Goal: Browse casually: Explore the website without a specific task or goal

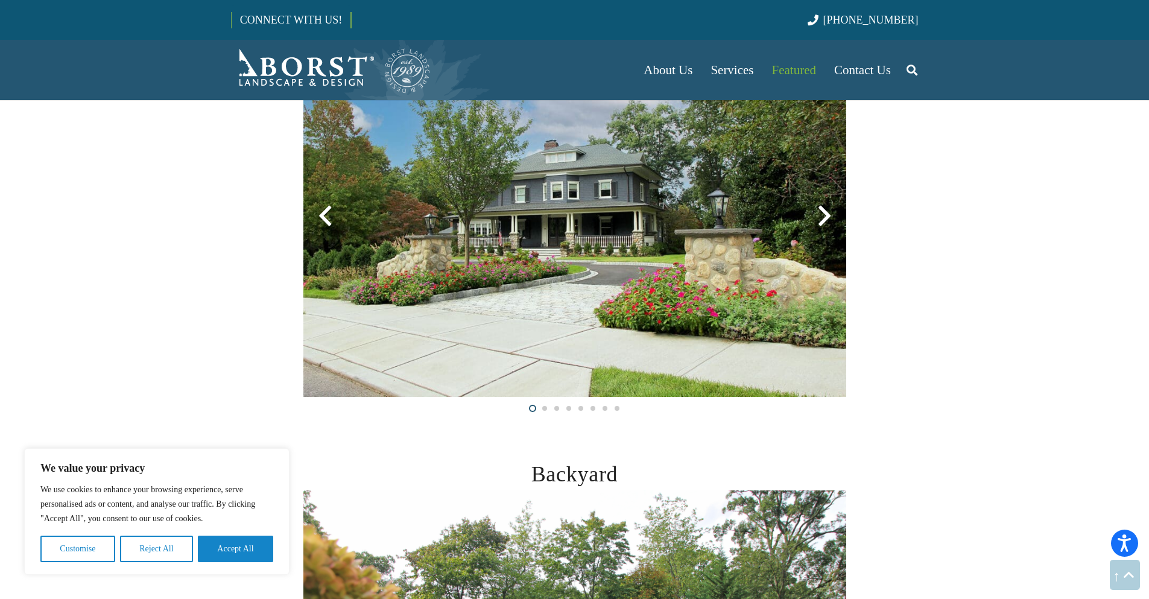
scroll to position [724, 0]
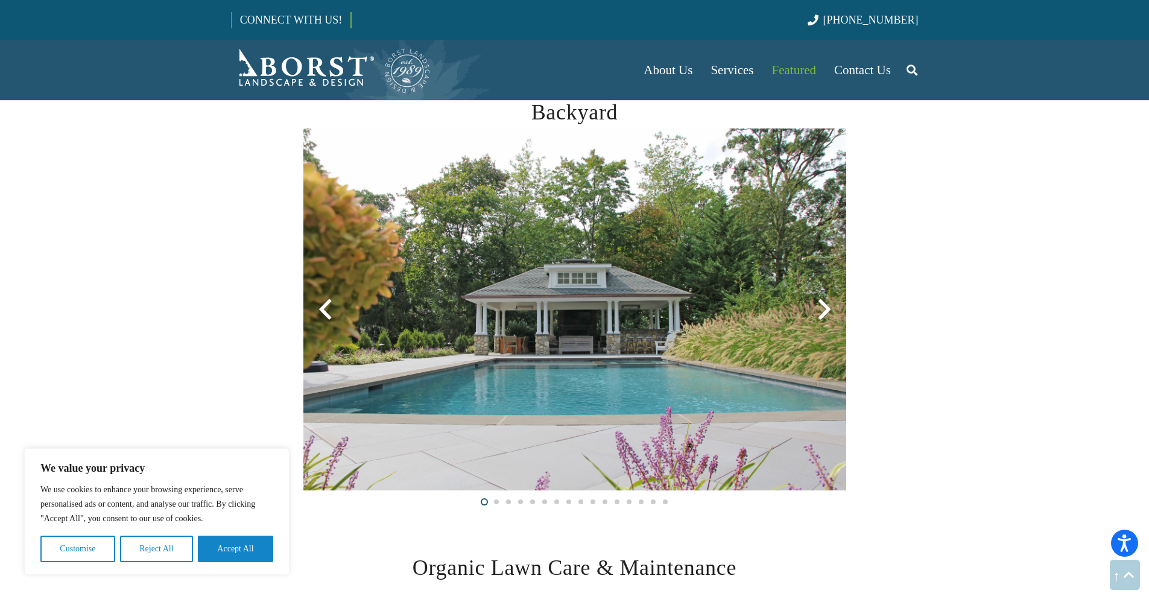
click at [826, 311] on div at bounding box center [824, 309] width 43 height 43
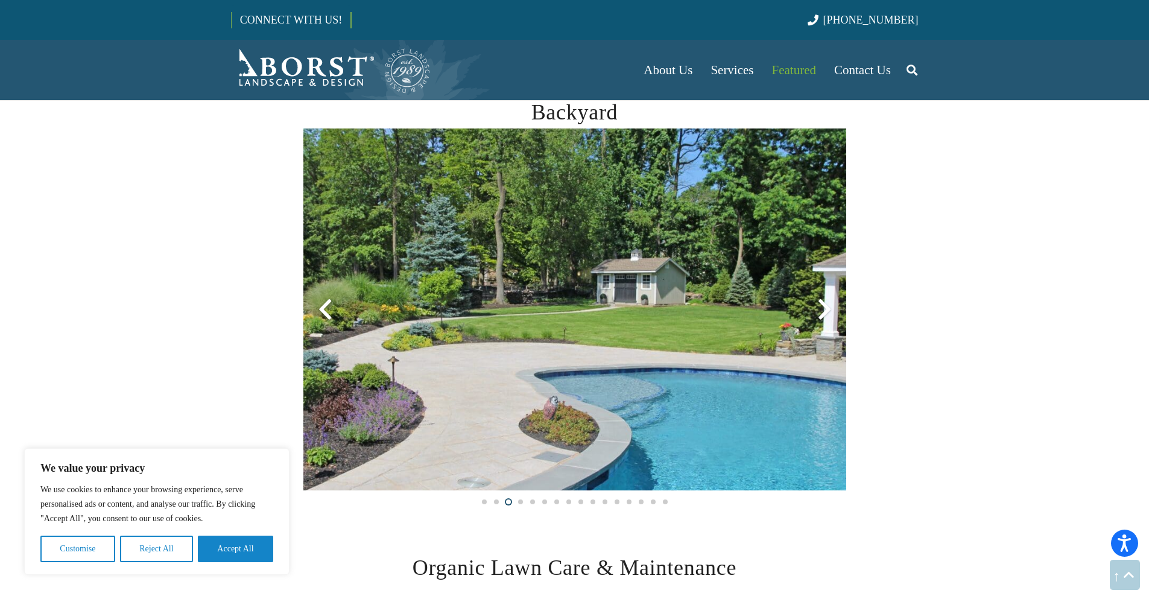
click at [824, 311] on div at bounding box center [824, 309] width 43 height 43
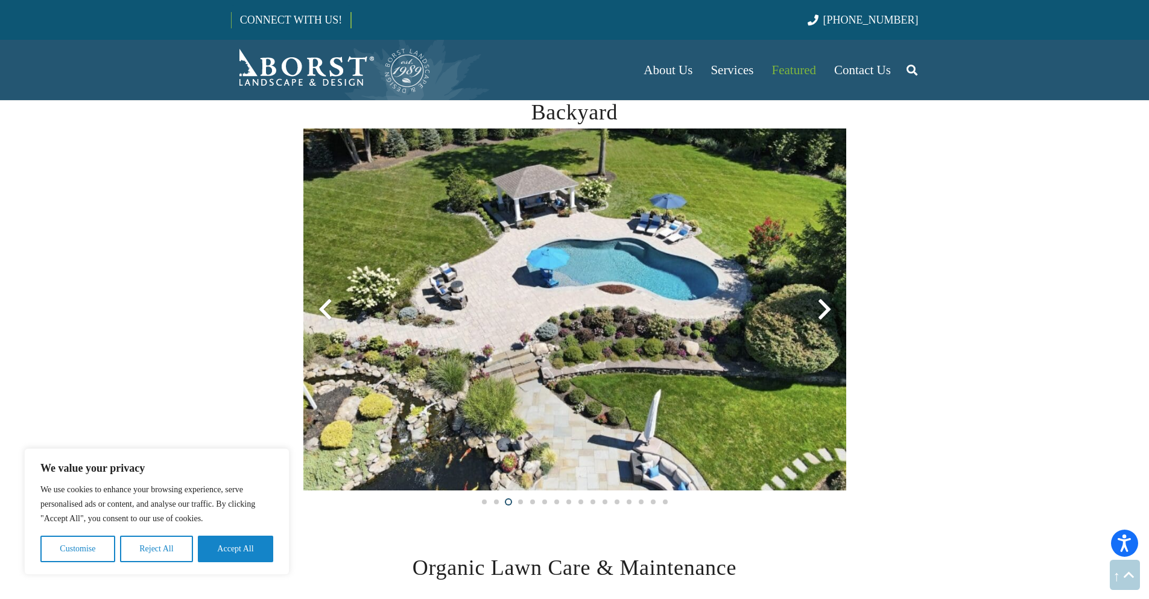
click at [822, 306] on div at bounding box center [824, 309] width 43 height 43
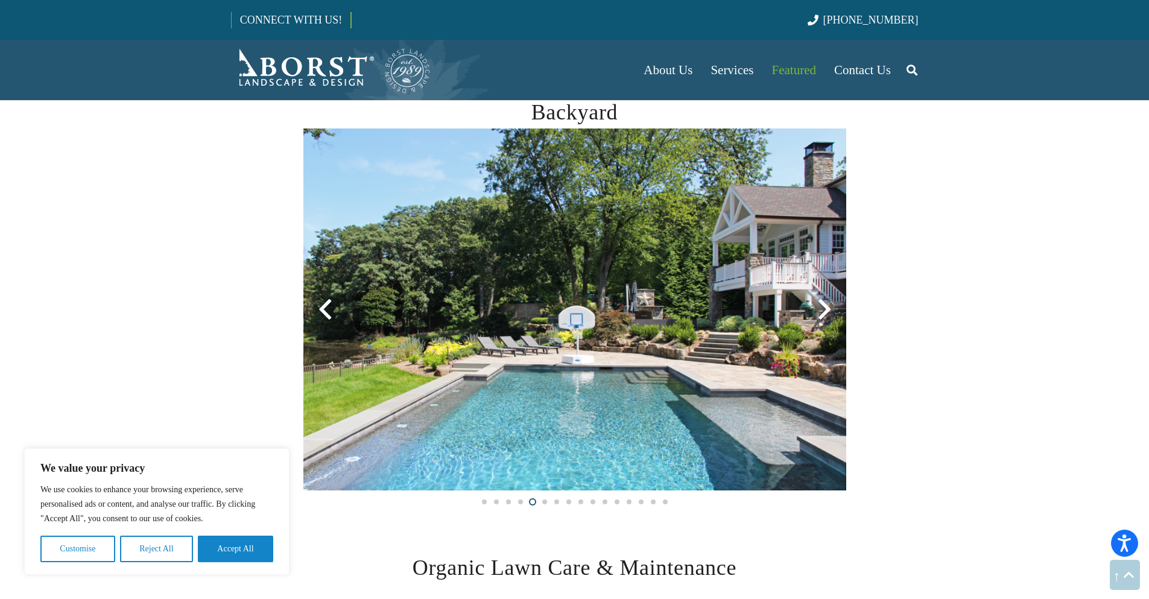
click at [822, 306] on div at bounding box center [824, 309] width 43 height 43
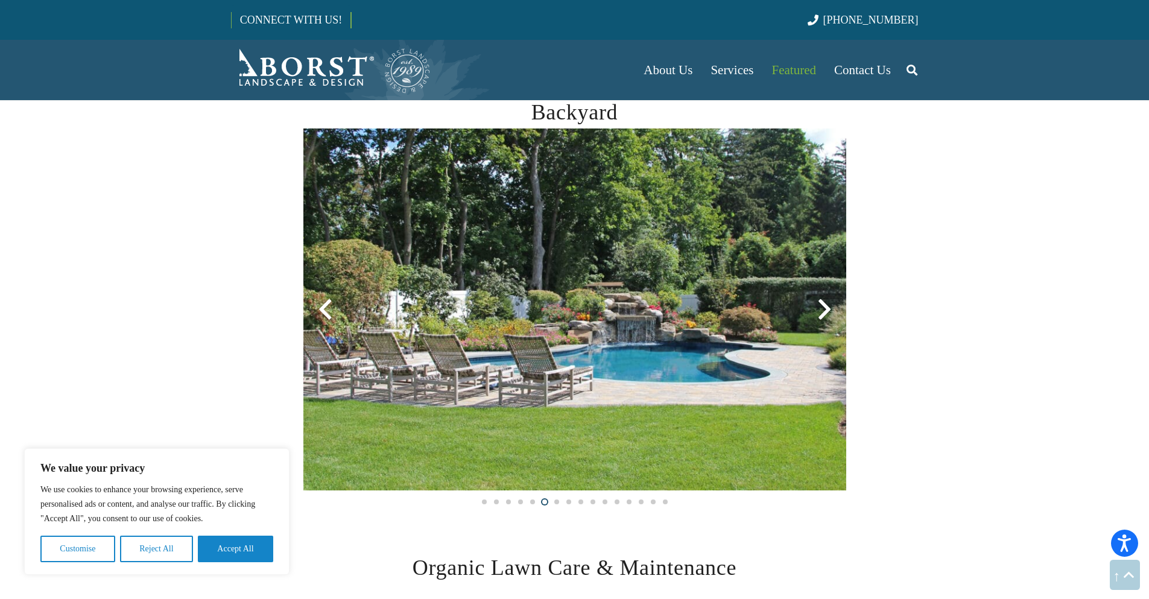
click at [822, 306] on div at bounding box center [824, 309] width 43 height 43
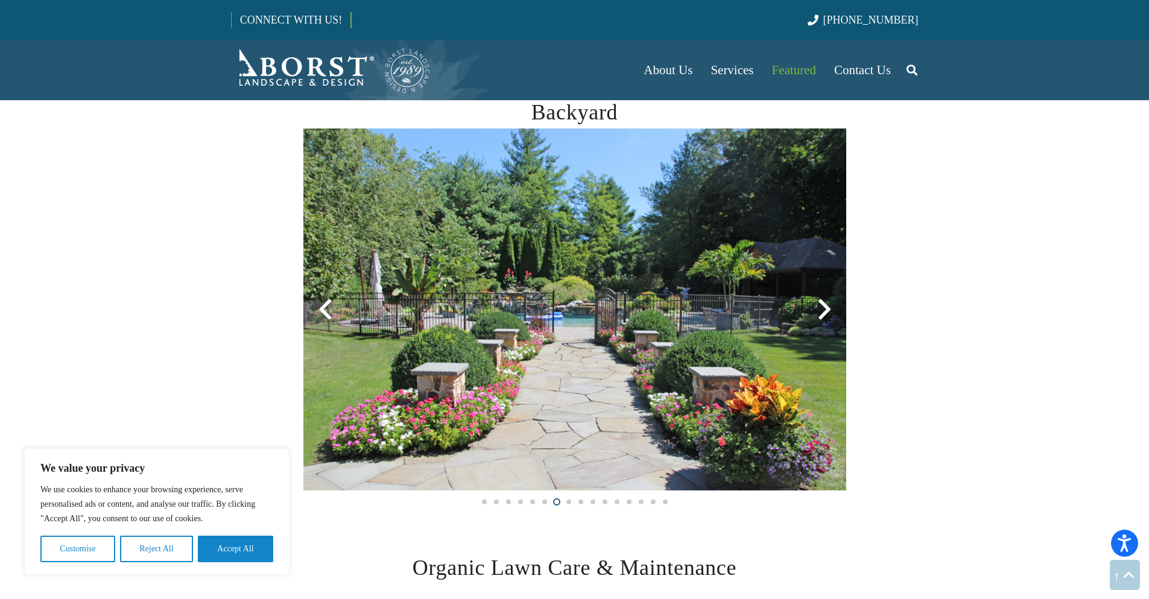
click at [822, 306] on div at bounding box center [824, 309] width 43 height 43
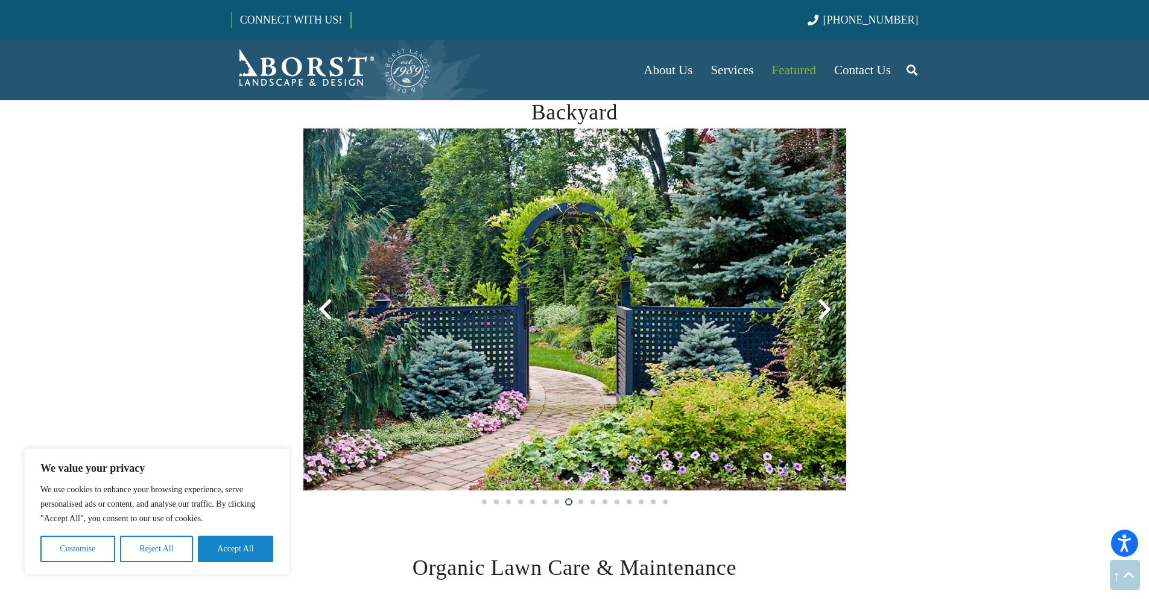
click at [822, 306] on div at bounding box center [824, 309] width 43 height 43
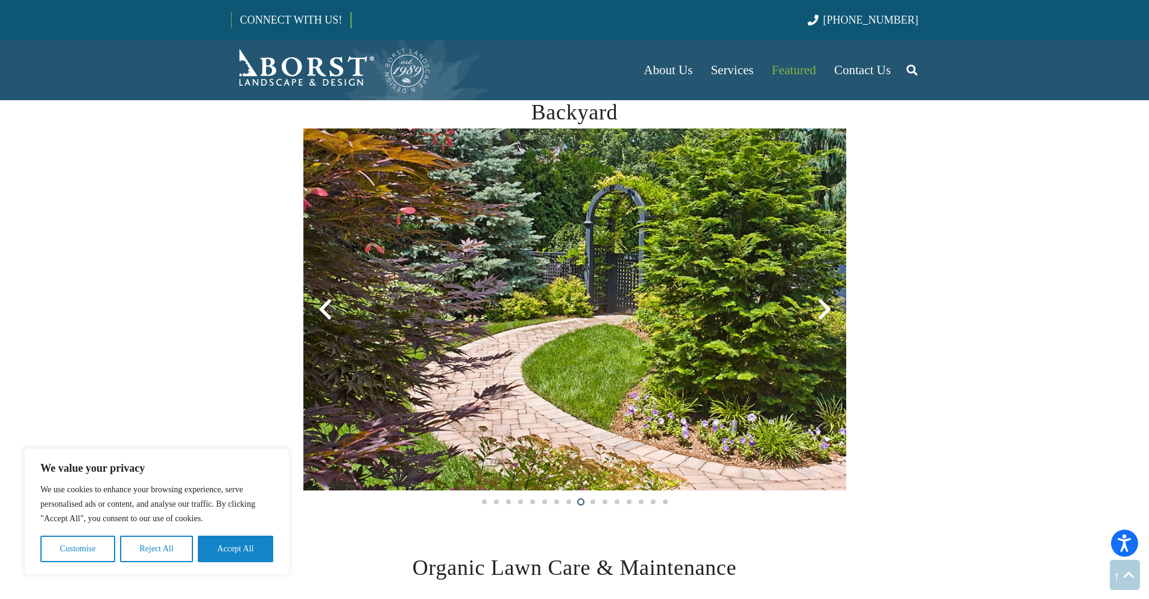
click at [822, 306] on div at bounding box center [824, 309] width 43 height 43
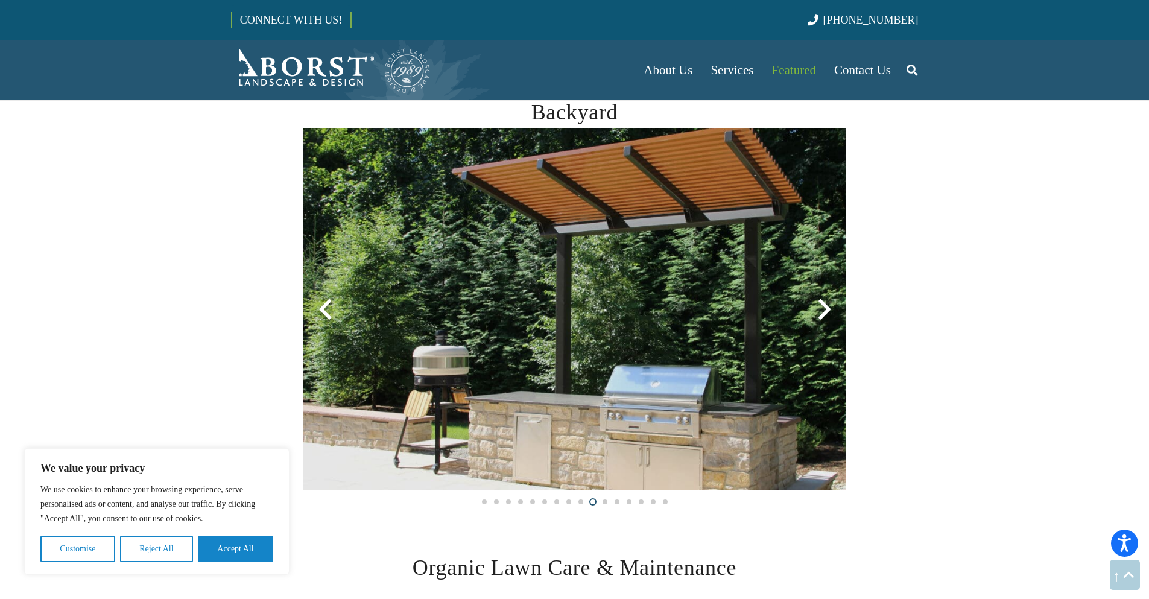
click at [822, 306] on div at bounding box center [824, 309] width 43 height 43
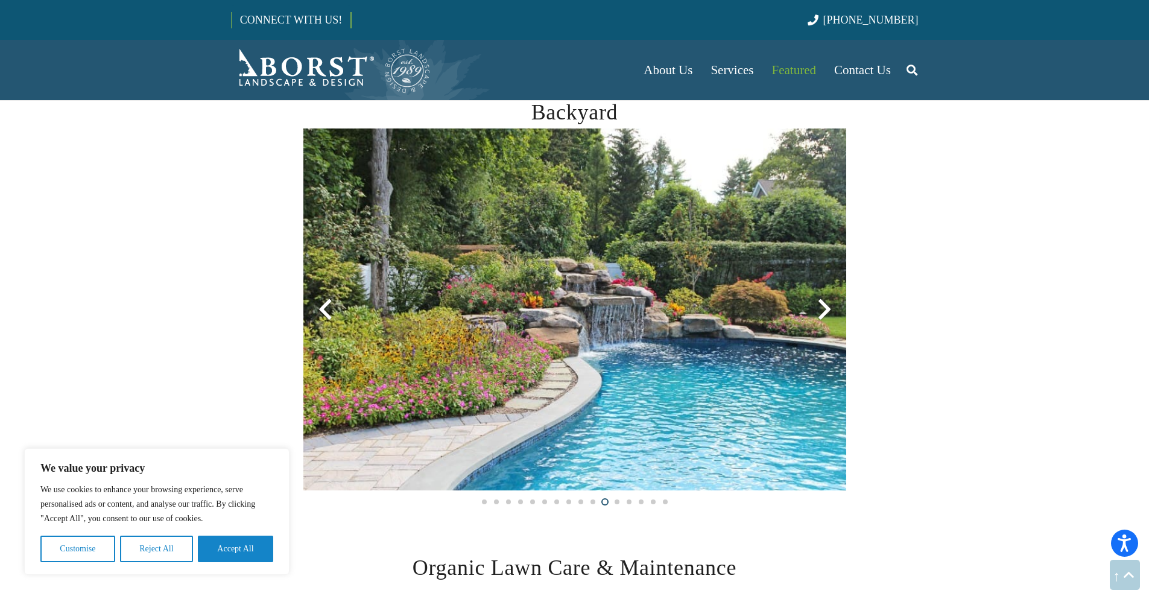
click at [822, 306] on div at bounding box center [824, 309] width 43 height 43
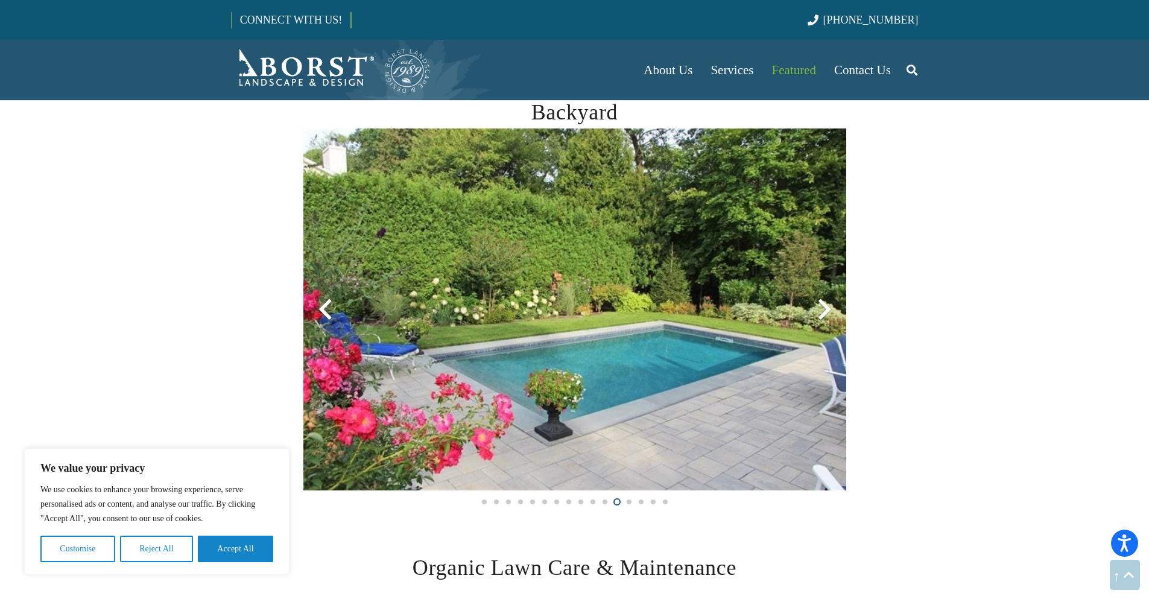
click at [822, 306] on div at bounding box center [824, 309] width 43 height 43
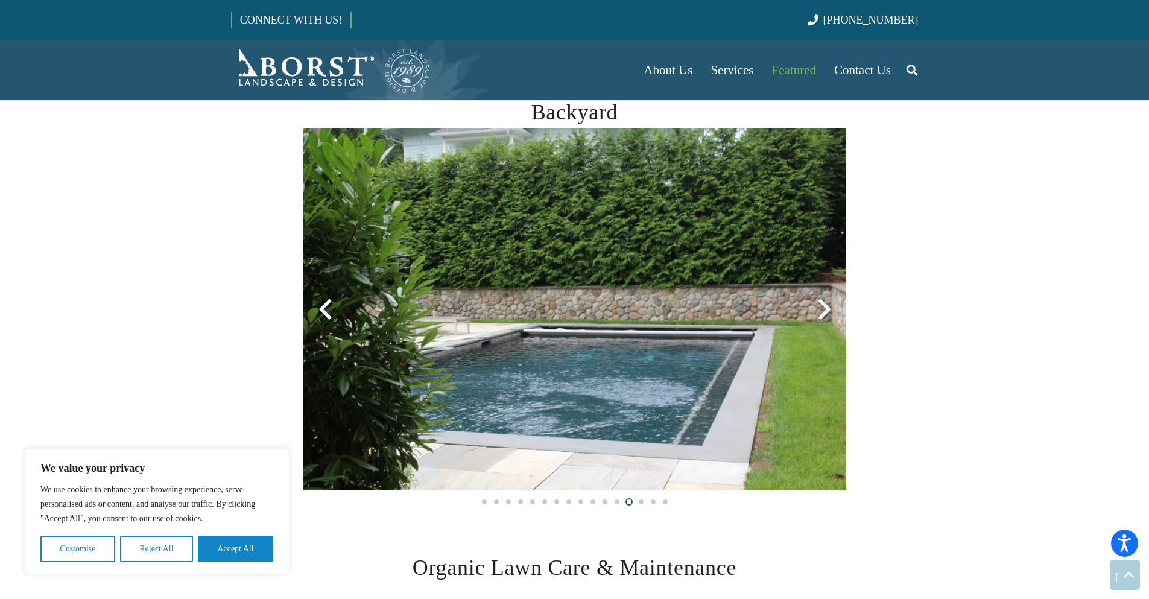
click at [822, 306] on div at bounding box center [824, 309] width 43 height 43
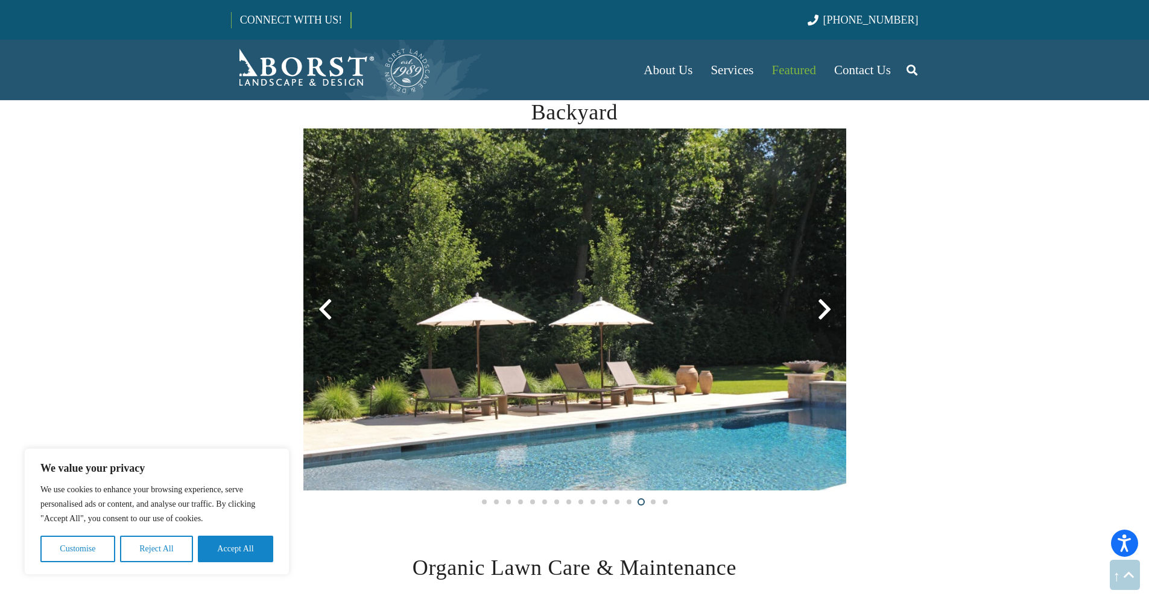
click at [822, 306] on div at bounding box center [824, 309] width 43 height 43
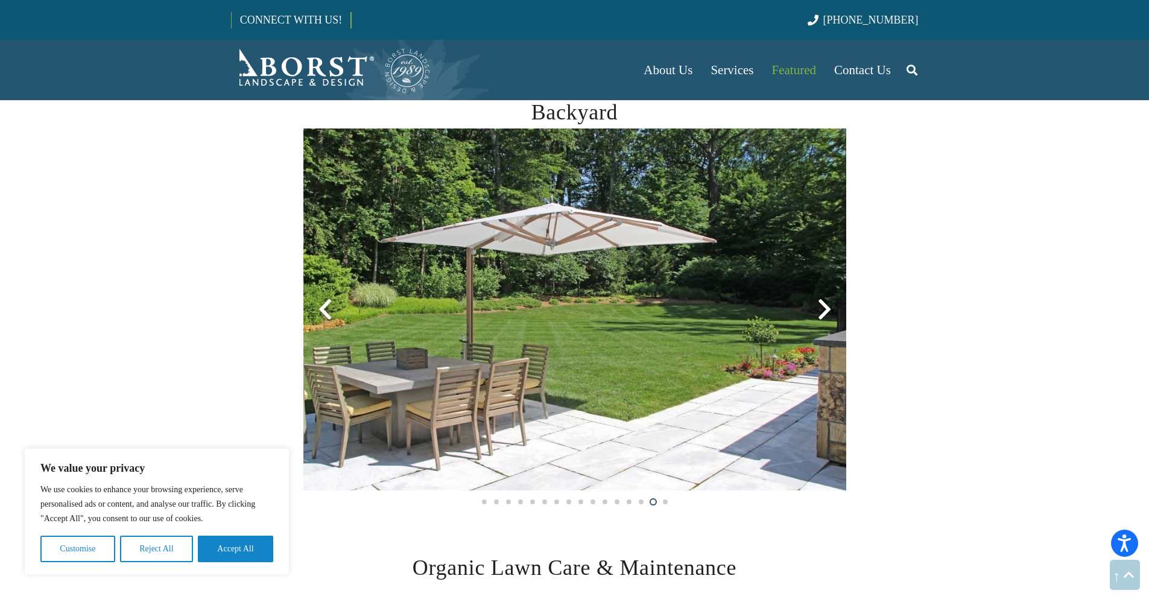
click at [822, 306] on div at bounding box center [824, 309] width 43 height 43
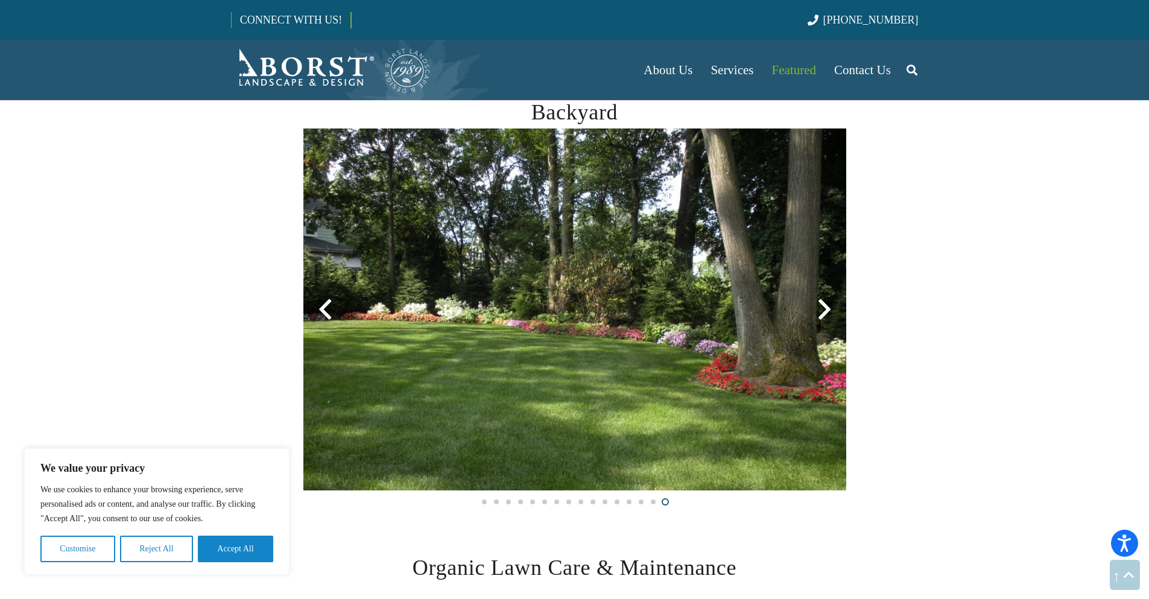
click at [822, 306] on div at bounding box center [824, 309] width 43 height 43
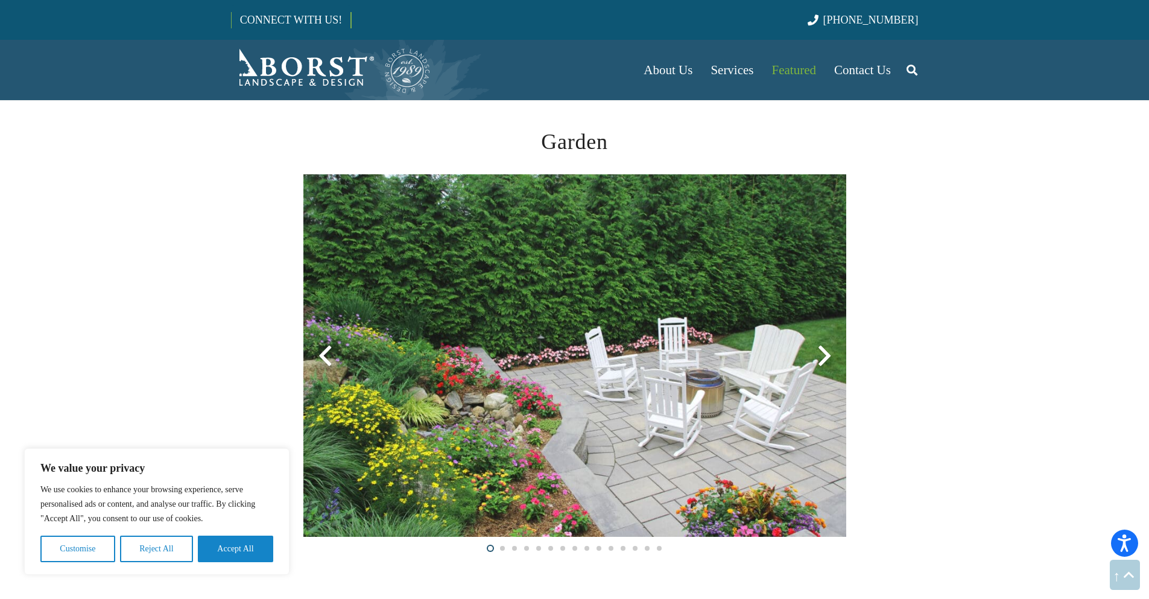
scroll to position [1809, 0]
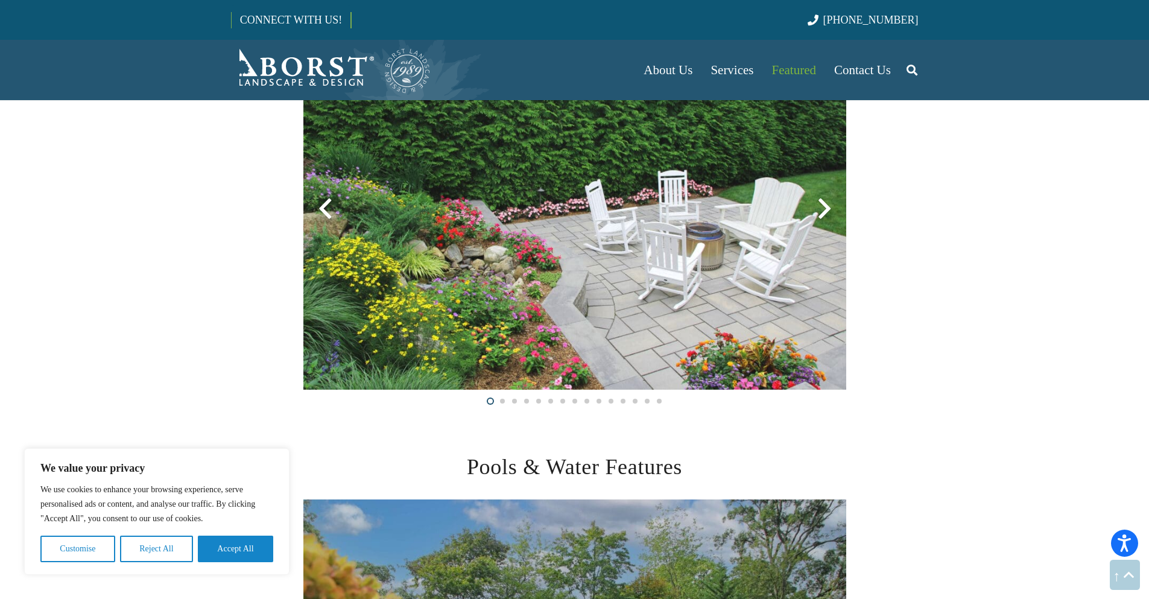
click at [824, 209] on div at bounding box center [824, 208] width 43 height 43
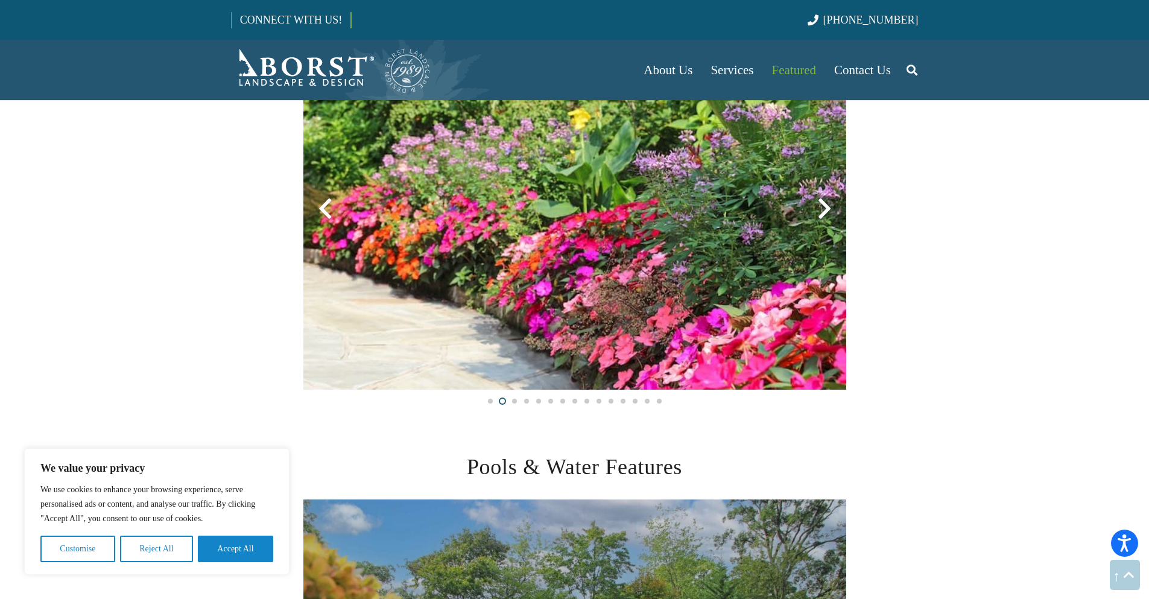
click at [824, 209] on div at bounding box center [824, 208] width 43 height 43
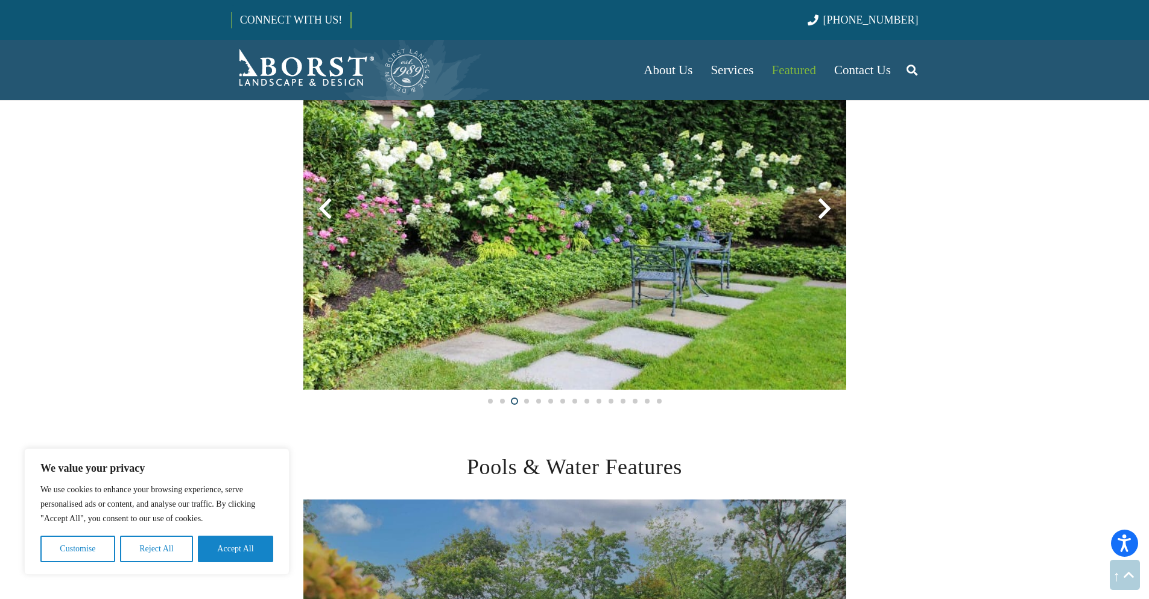
click at [824, 209] on div at bounding box center [824, 208] width 43 height 43
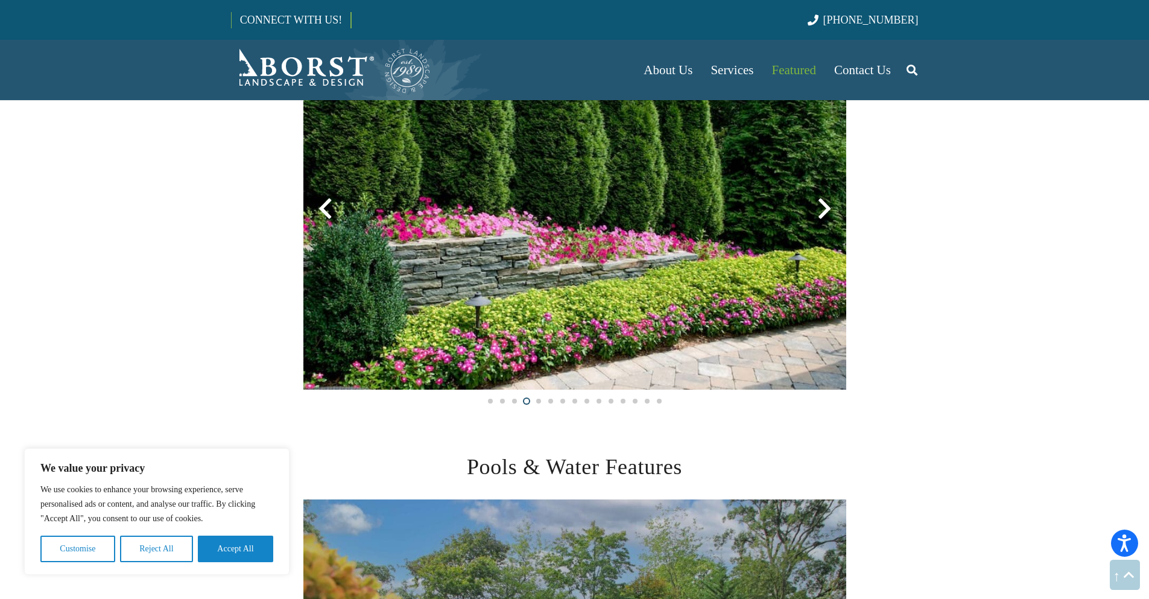
click at [824, 209] on div at bounding box center [824, 208] width 43 height 43
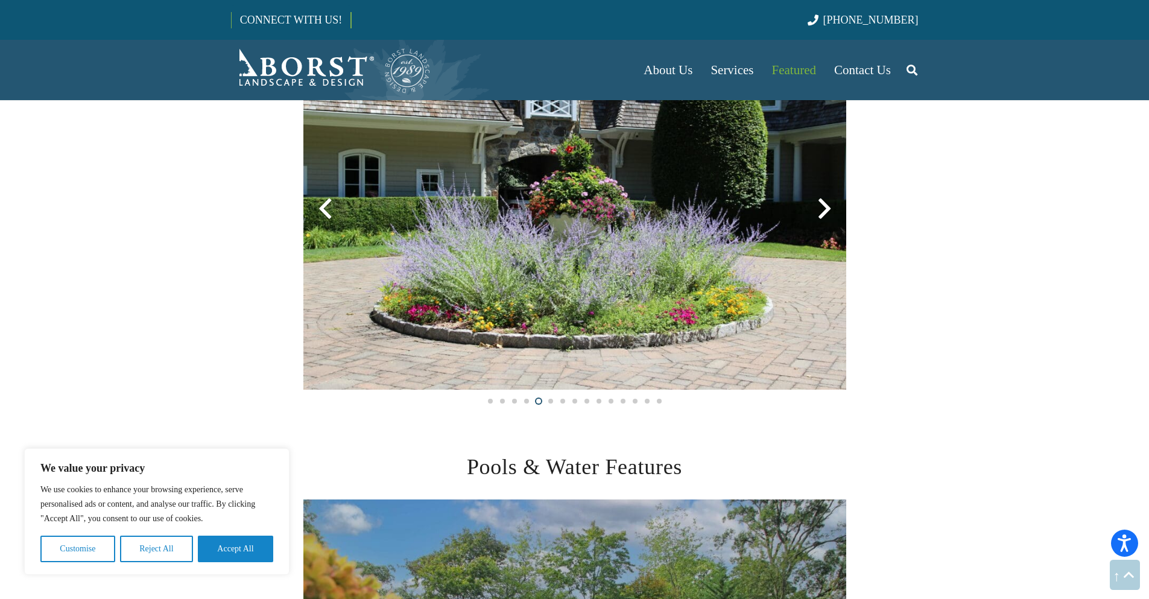
click at [824, 209] on div at bounding box center [824, 208] width 43 height 43
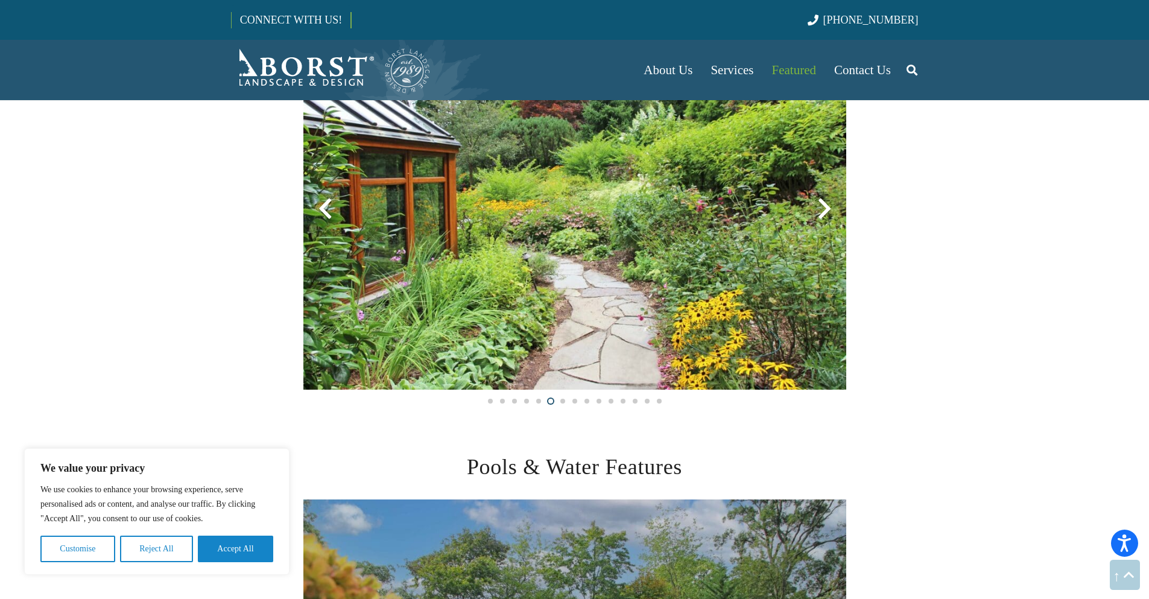
click at [824, 209] on div at bounding box center [824, 208] width 43 height 43
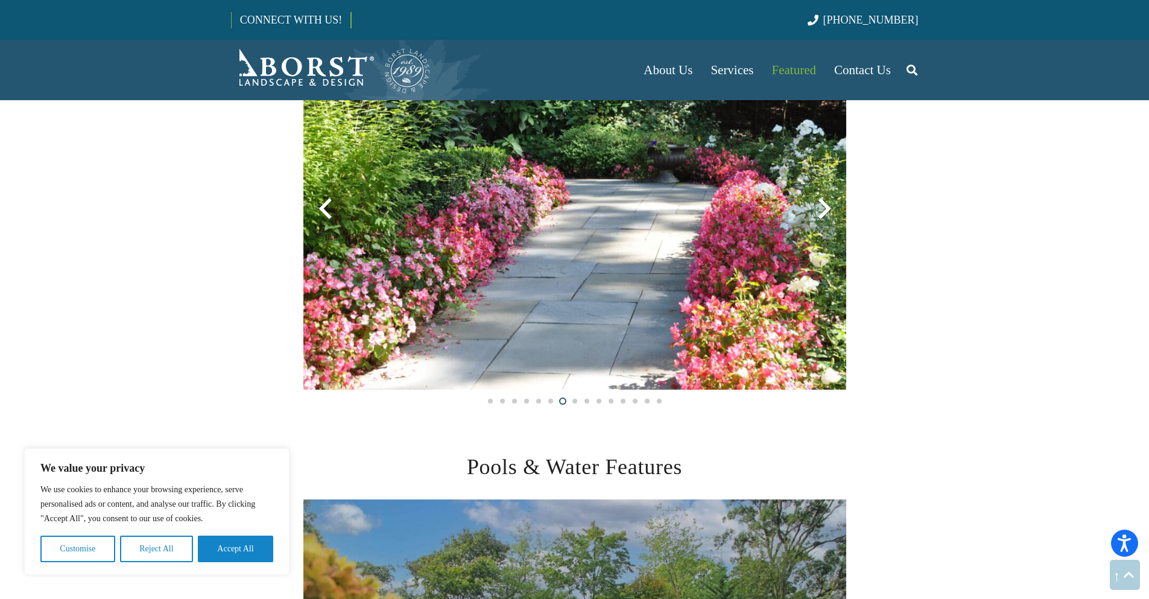
click at [824, 209] on div at bounding box center [824, 208] width 43 height 43
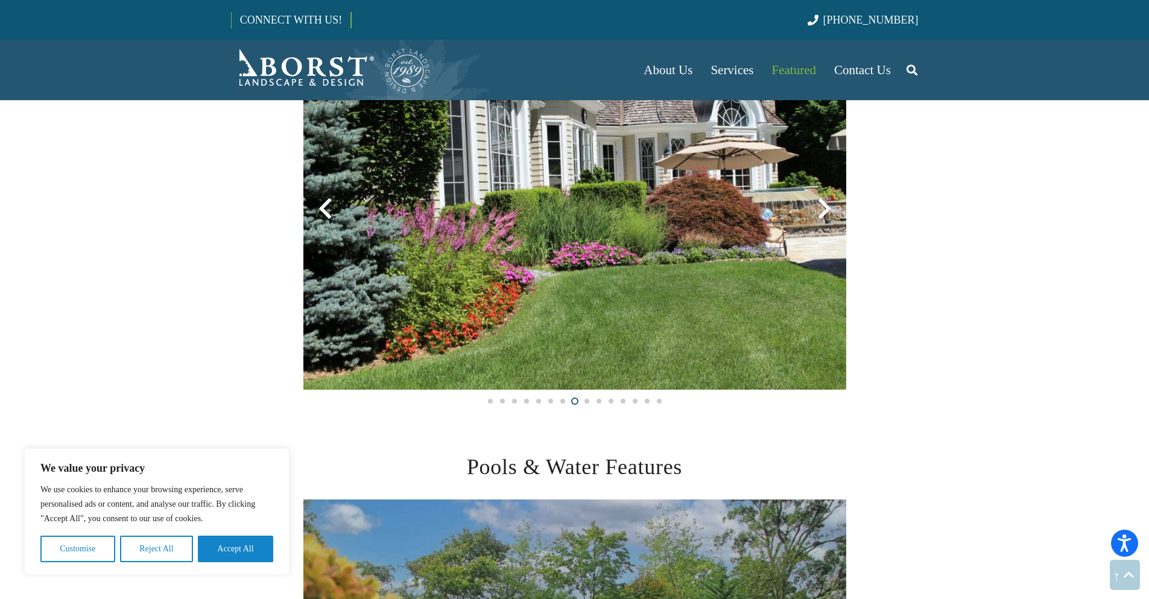
click at [824, 209] on div at bounding box center [824, 208] width 43 height 43
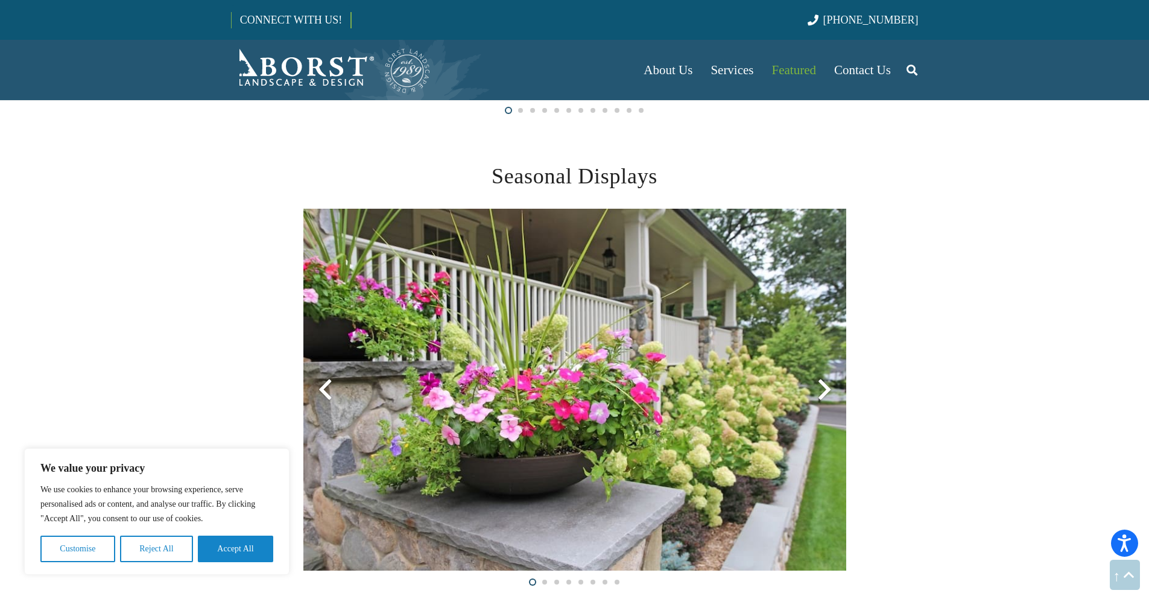
scroll to position [2593, 0]
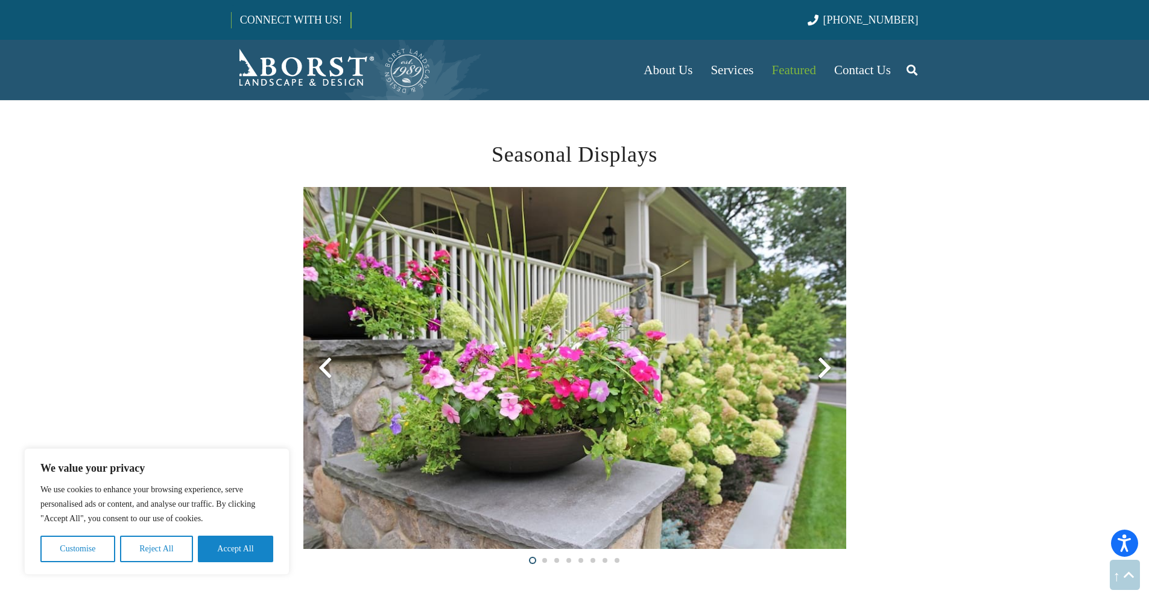
click at [824, 356] on div at bounding box center [824, 367] width 43 height 43
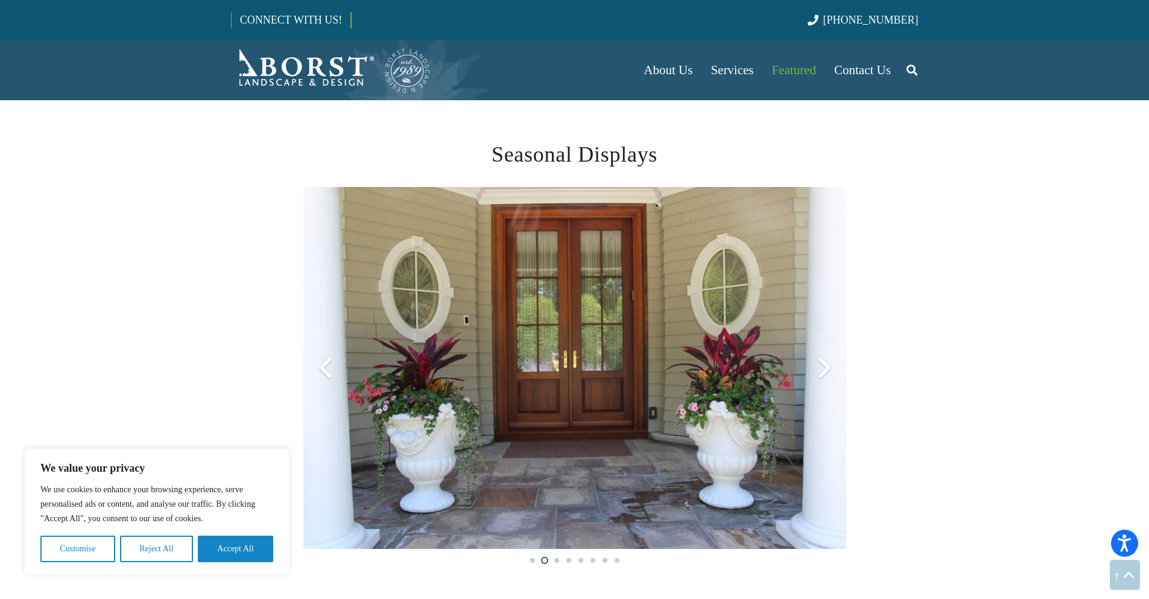
click at [824, 356] on div at bounding box center [824, 367] width 43 height 43
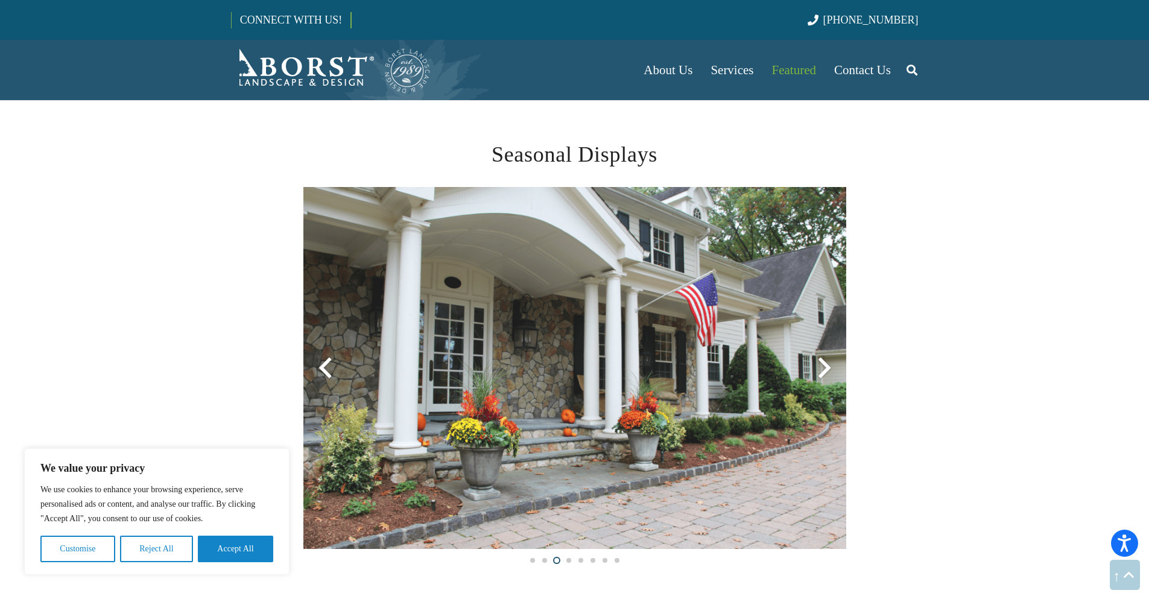
click at [824, 356] on div at bounding box center [824, 367] width 43 height 43
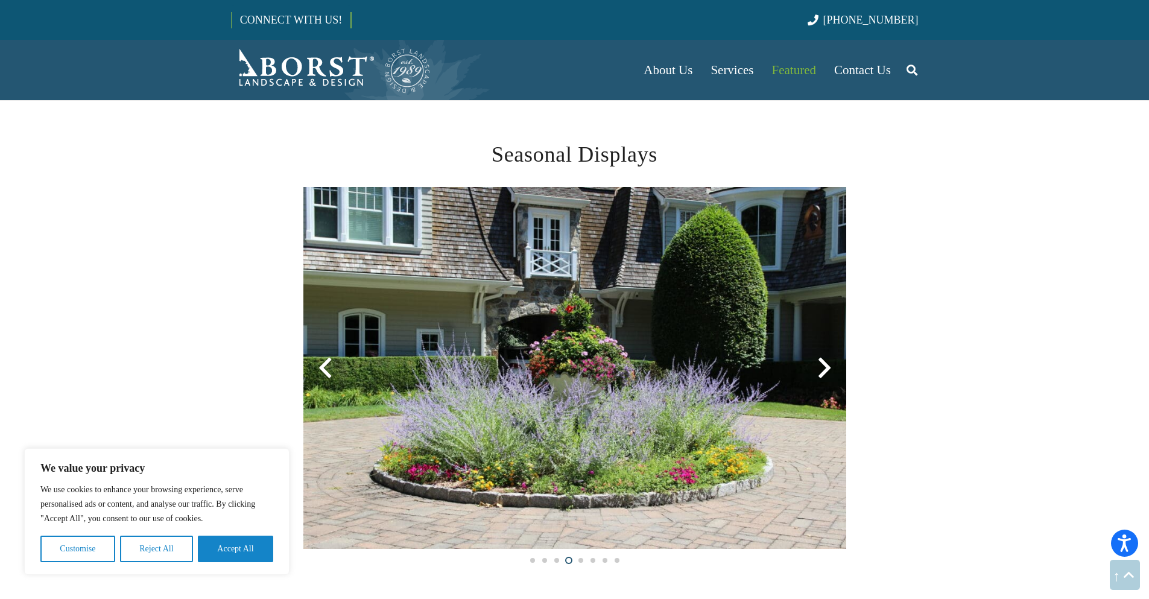
click at [824, 356] on div at bounding box center [824, 367] width 43 height 43
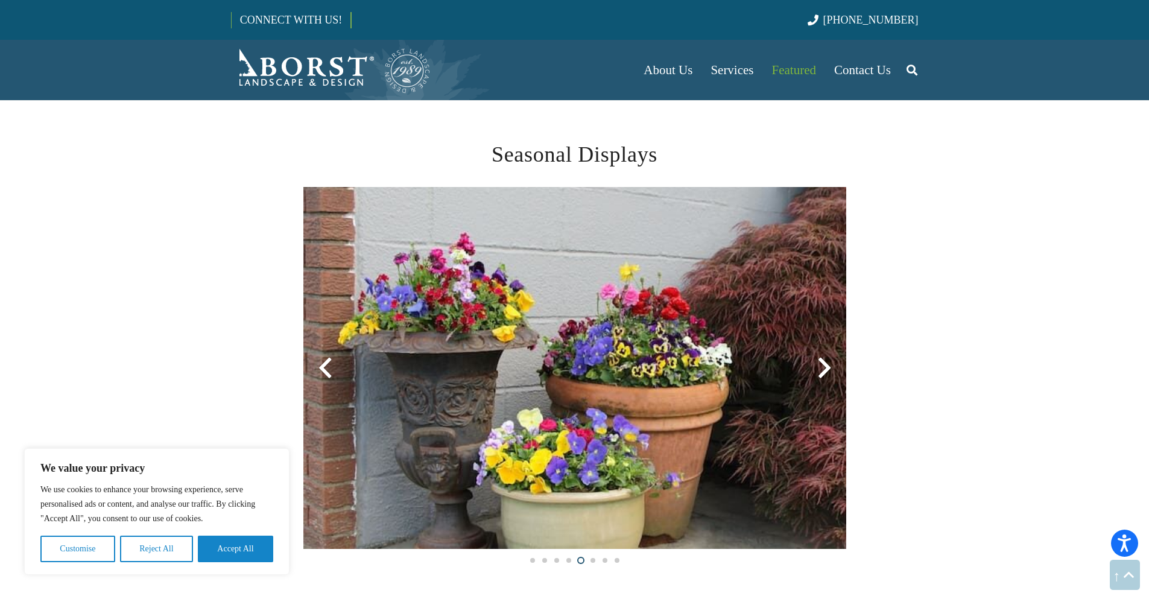
click at [824, 356] on div at bounding box center [824, 367] width 43 height 43
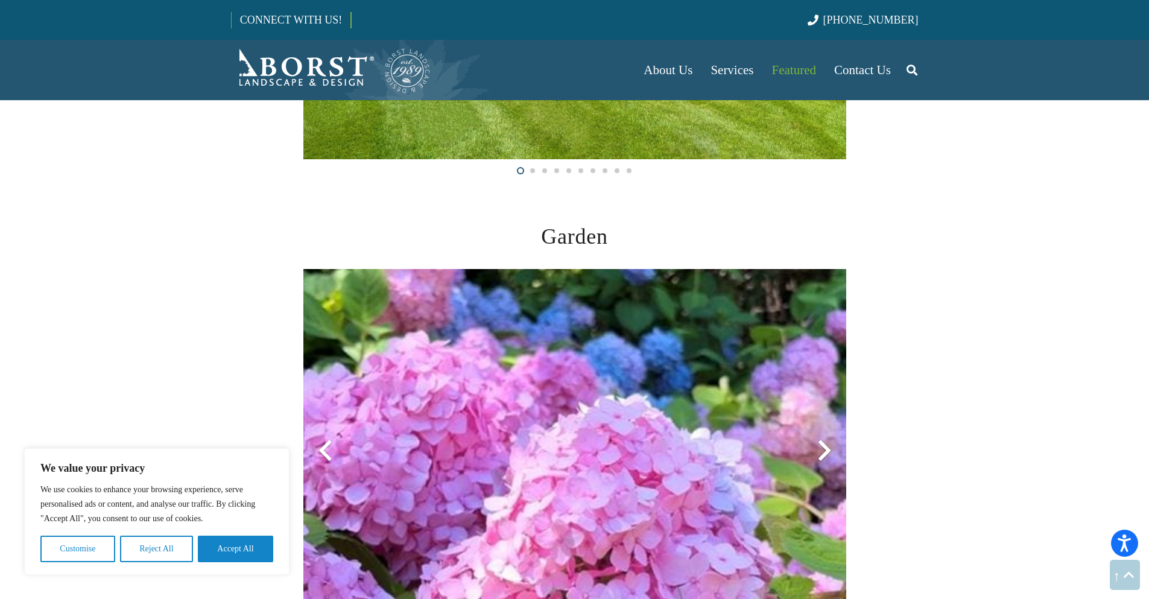
scroll to position [1688, 0]
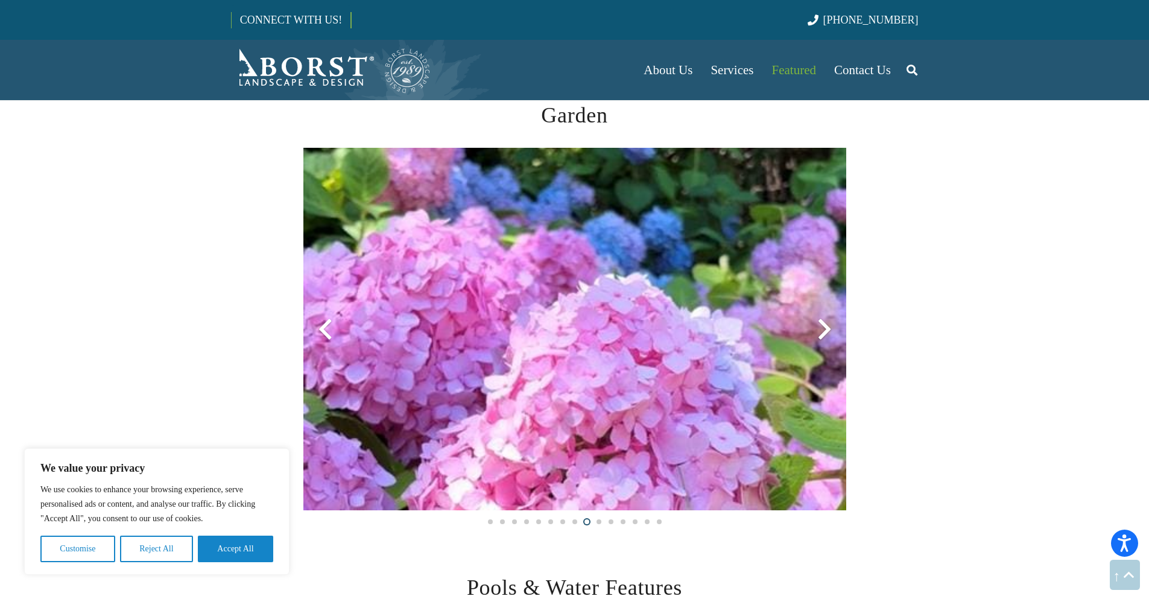
click at [822, 321] on div at bounding box center [824, 329] width 43 height 43
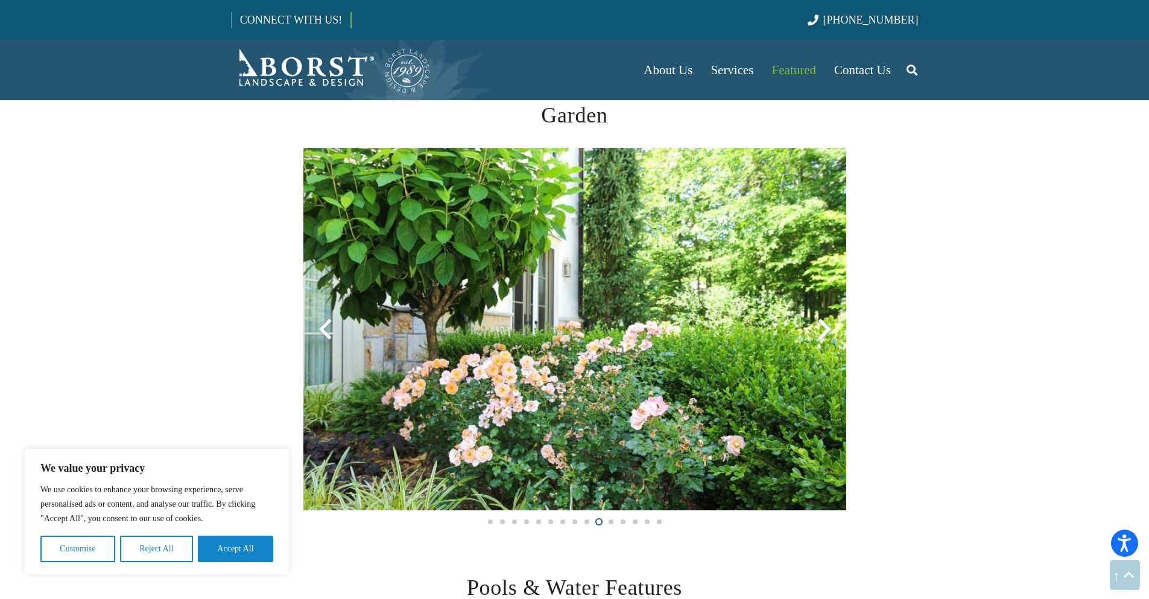
click at [821, 321] on div at bounding box center [824, 329] width 43 height 43
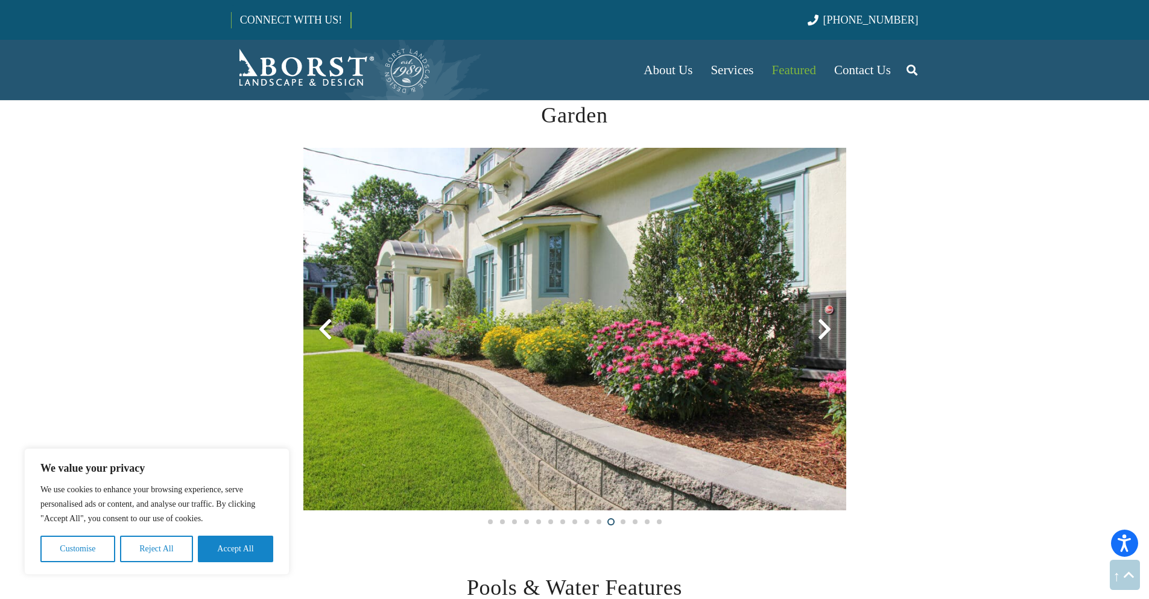
click at [824, 320] on div at bounding box center [824, 329] width 43 height 43
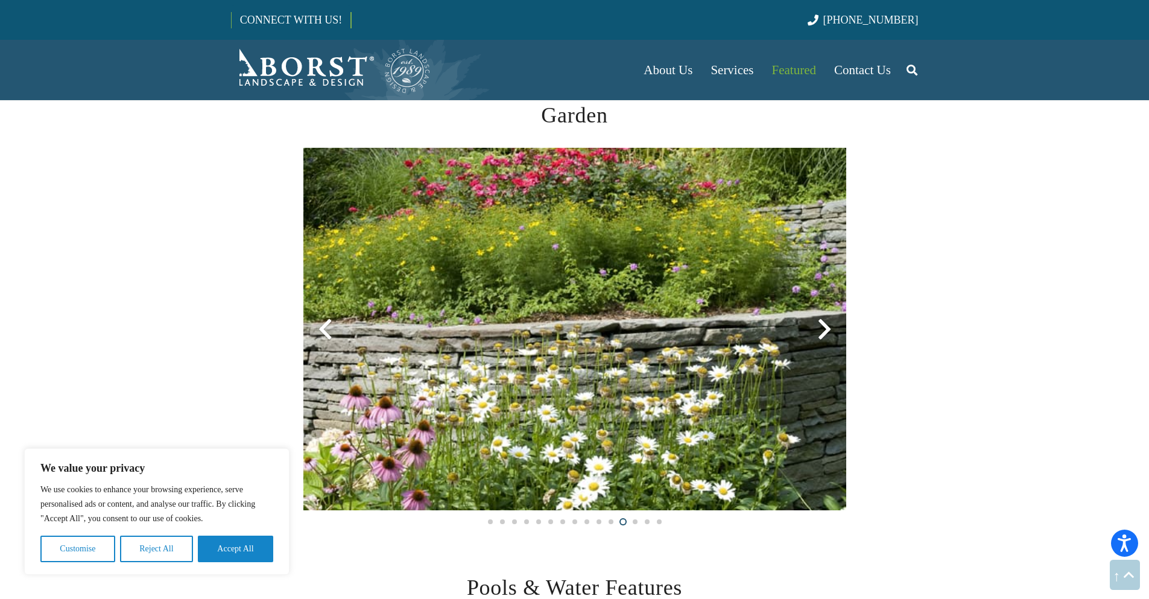
click at [329, 324] on div at bounding box center [324, 329] width 43 height 43
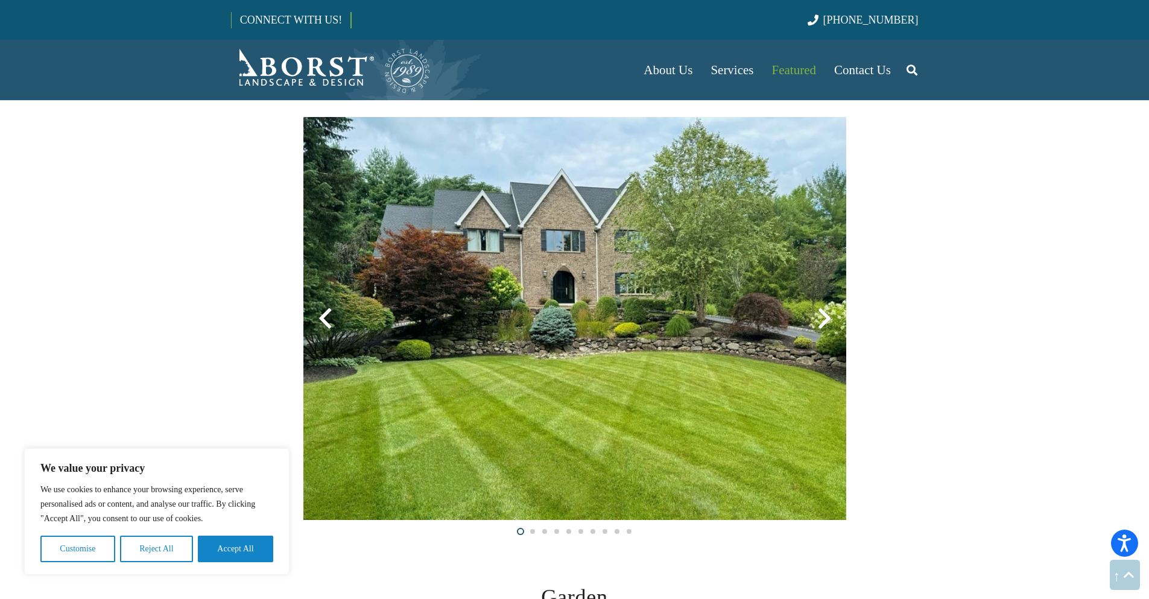
scroll to position [1206, 0]
click at [817, 335] on div at bounding box center [824, 318] width 43 height 43
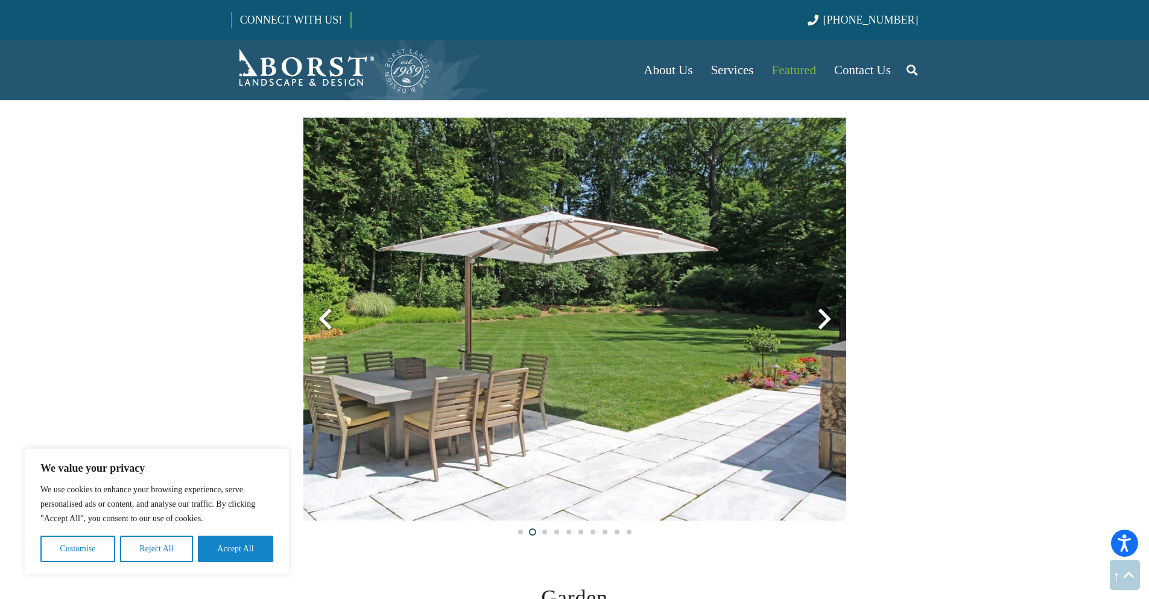
click at [818, 326] on div at bounding box center [824, 318] width 43 height 43
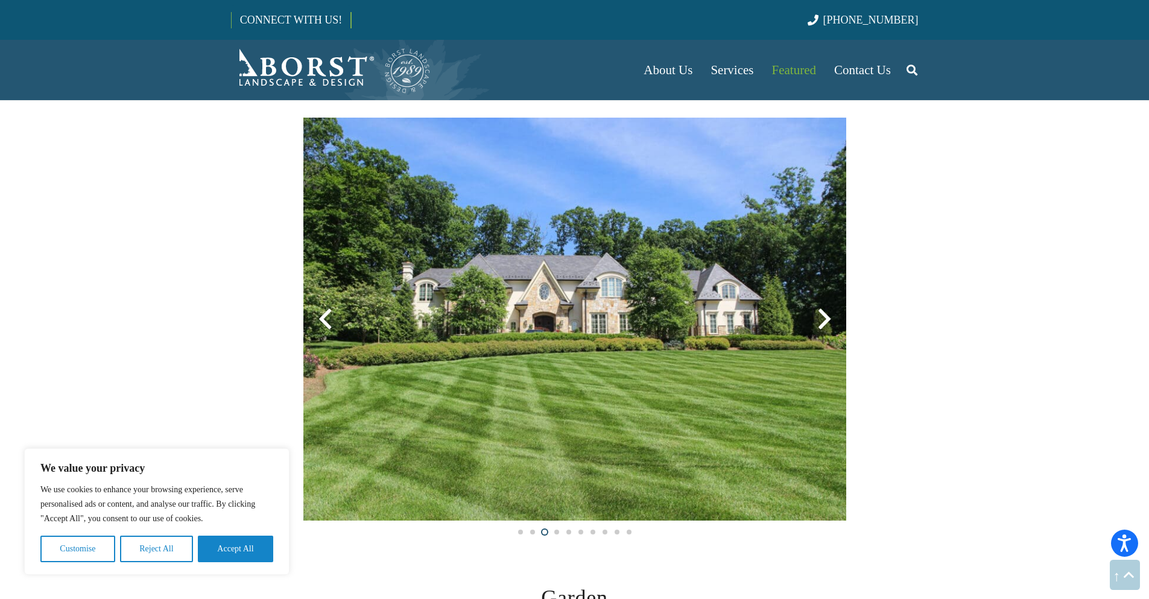
click at [818, 326] on div at bounding box center [824, 318] width 43 height 43
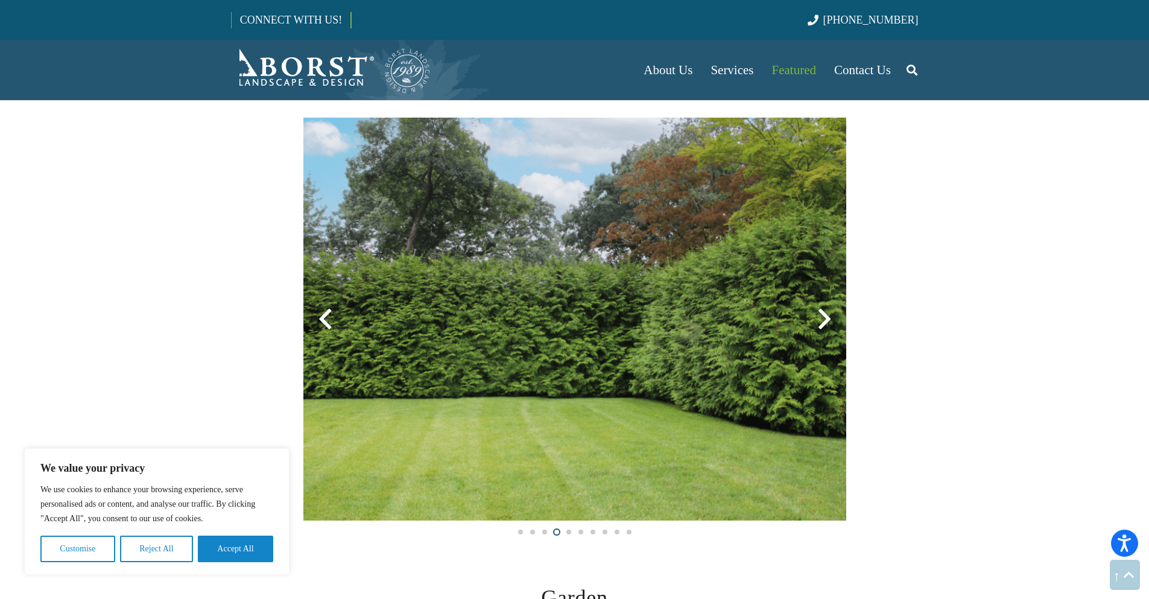
click at [818, 326] on div at bounding box center [824, 318] width 43 height 43
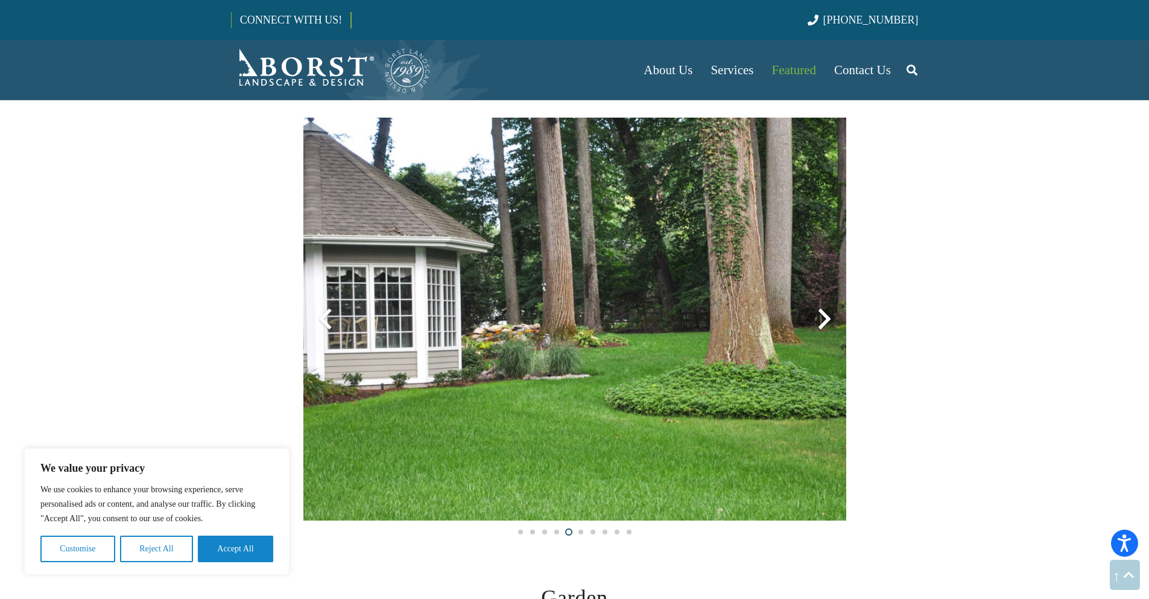
click at [818, 326] on div at bounding box center [824, 318] width 43 height 43
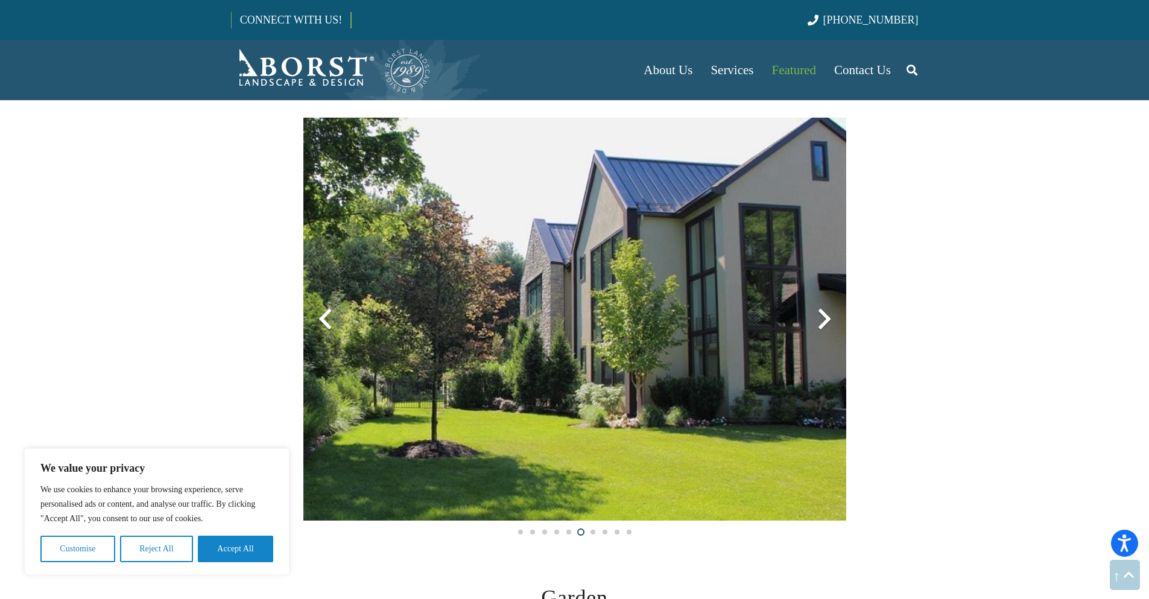
click at [818, 326] on div at bounding box center [824, 318] width 43 height 43
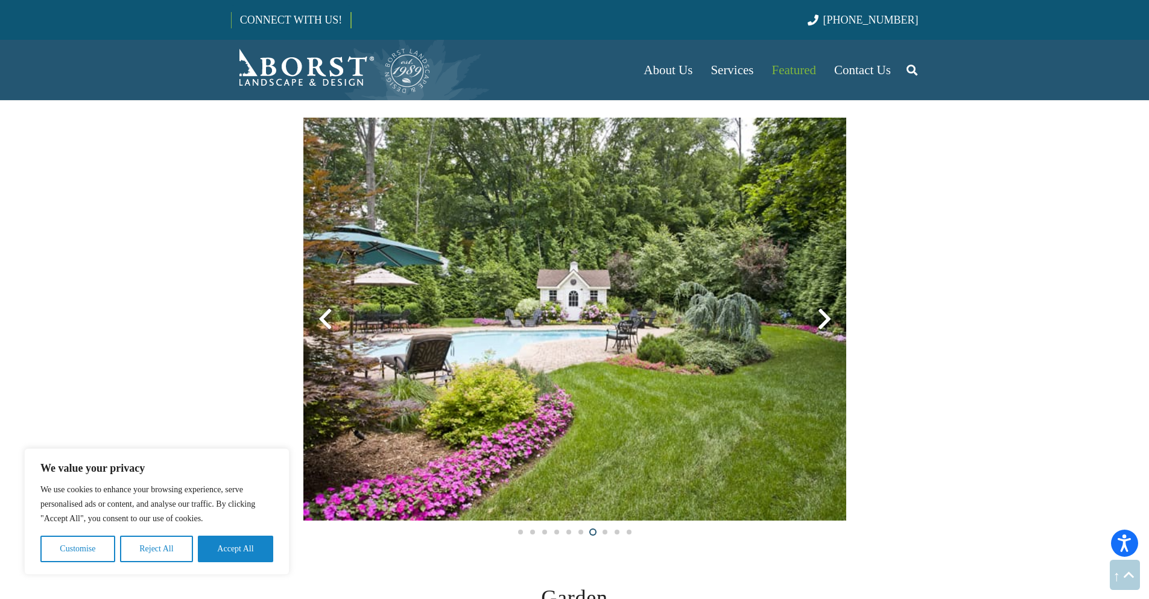
click at [818, 326] on div at bounding box center [824, 318] width 43 height 43
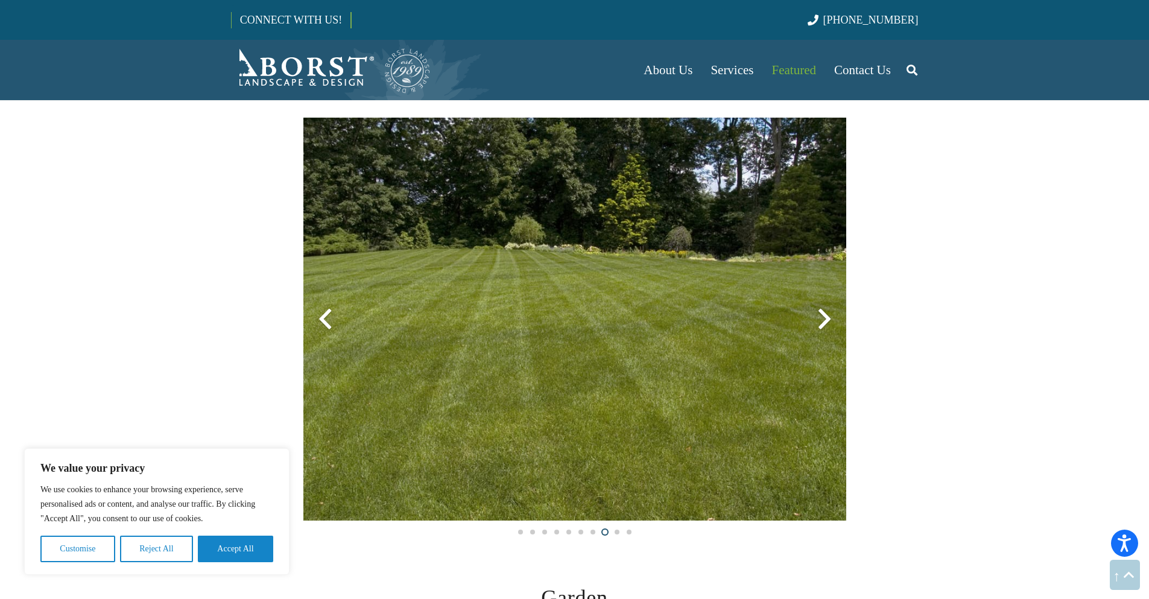
click at [818, 326] on div at bounding box center [824, 318] width 43 height 43
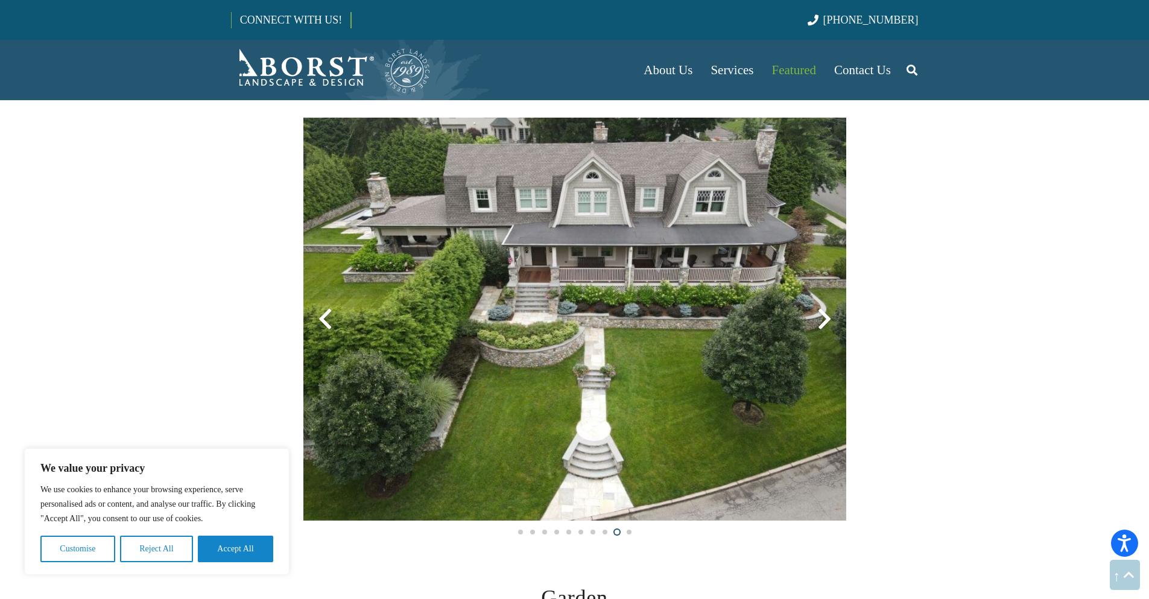
click at [818, 326] on div at bounding box center [824, 318] width 43 height 43
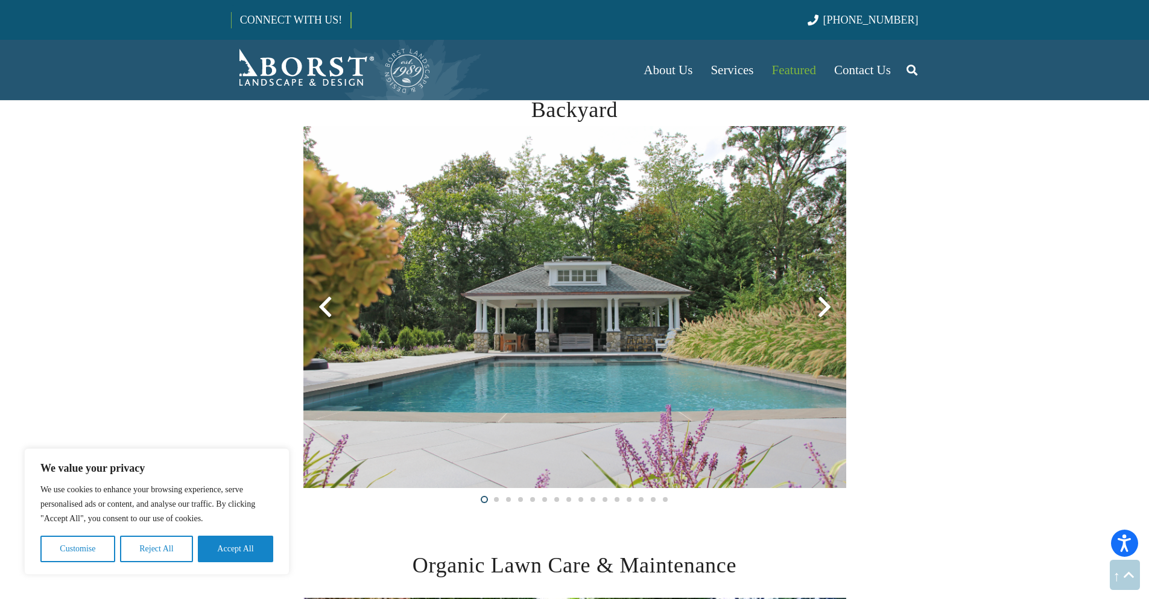
scroll to position [724, 0]
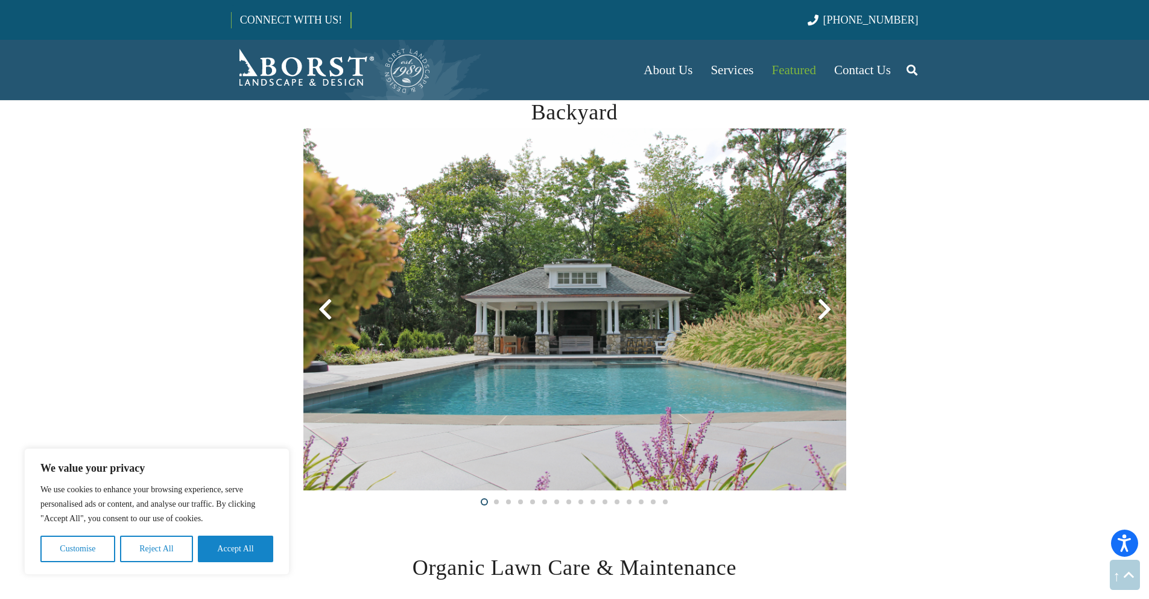
click at [830, 309] on div at bounding box center [824, 309] width 43 height 43
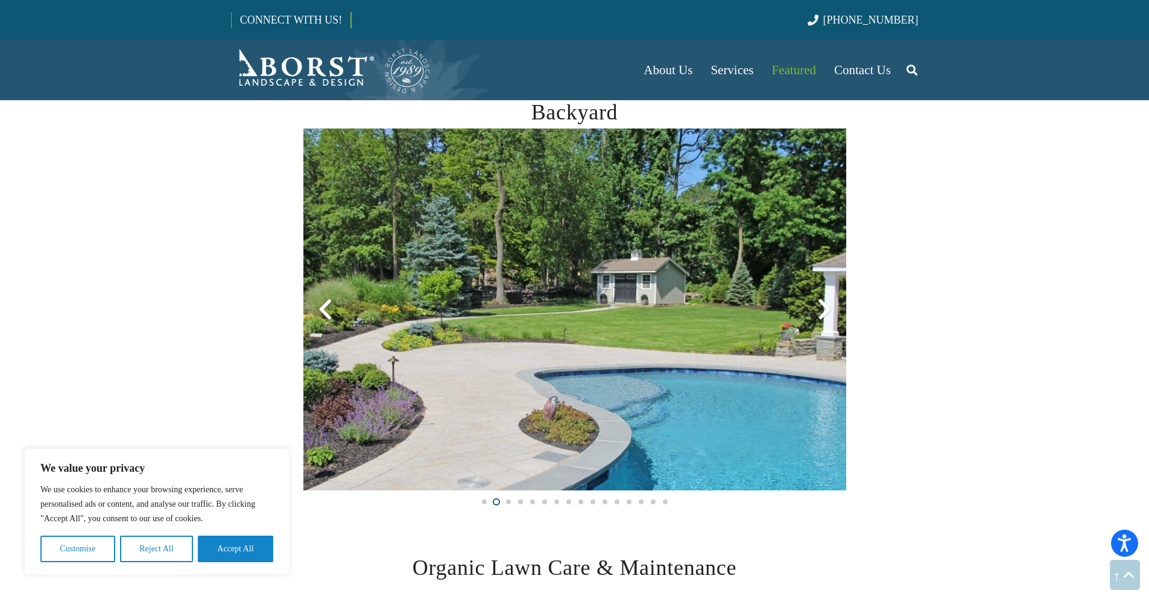
click at [830, 309] on div at bounding box center [824, 309] width 43 height 43
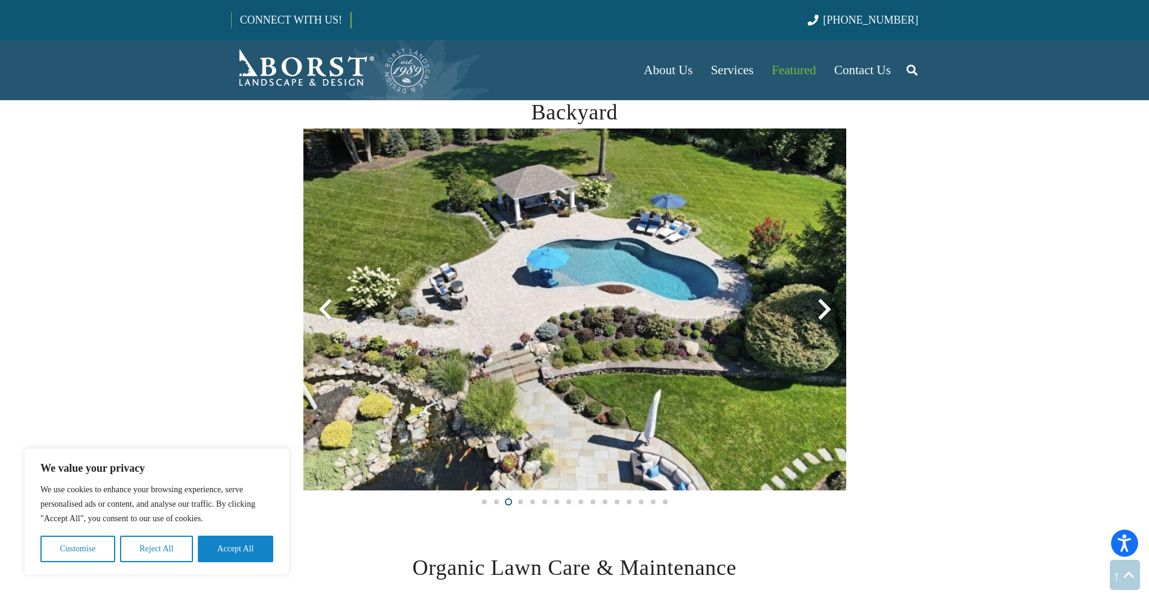
click at [829, 309] on div at bounding box center [824, 309] width 43 height 43
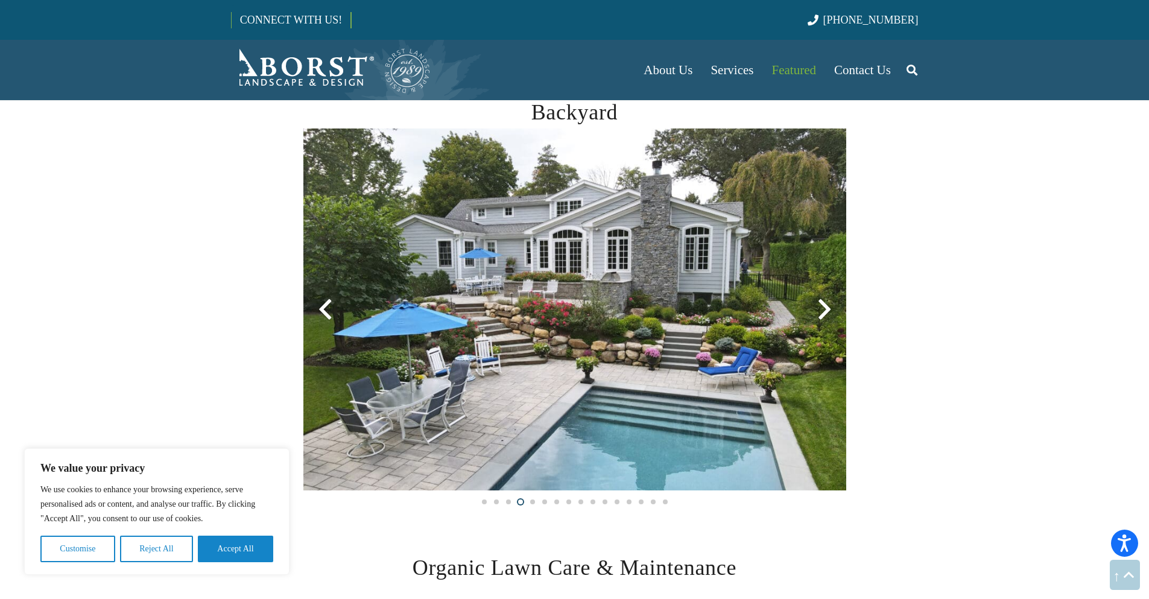
click at [828, 309] on div at bounding box center [824, 309] width 43 height 43
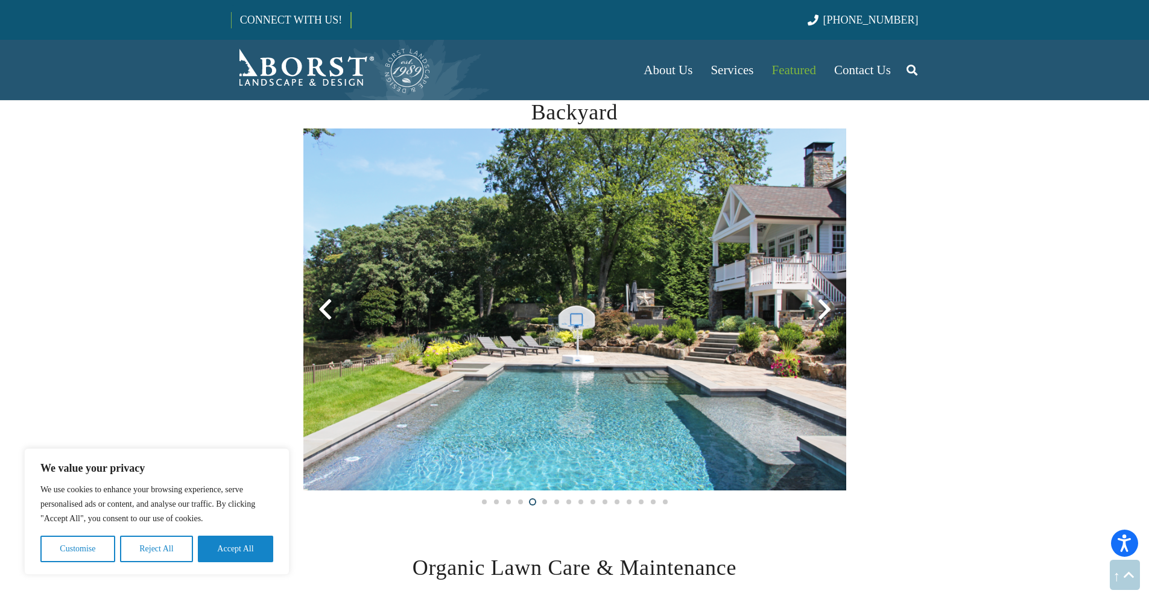
click at [828, 309] on div at bounding box center [824, 309] width 43 height 43
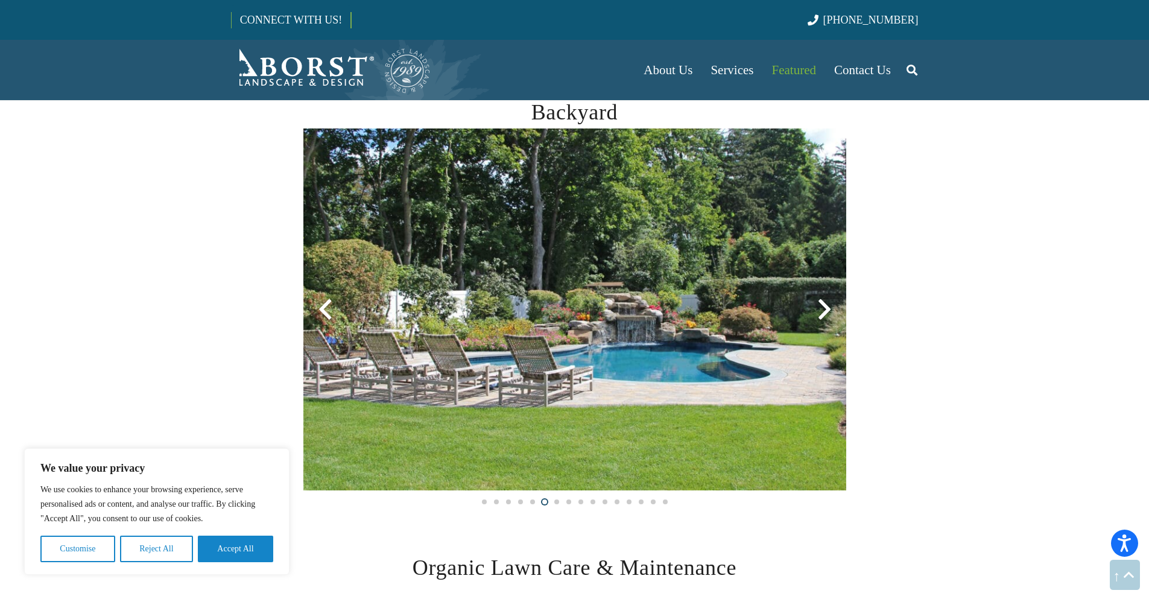
click at [828, 309] on div at bounding box center [824, 309] width 43 height 43
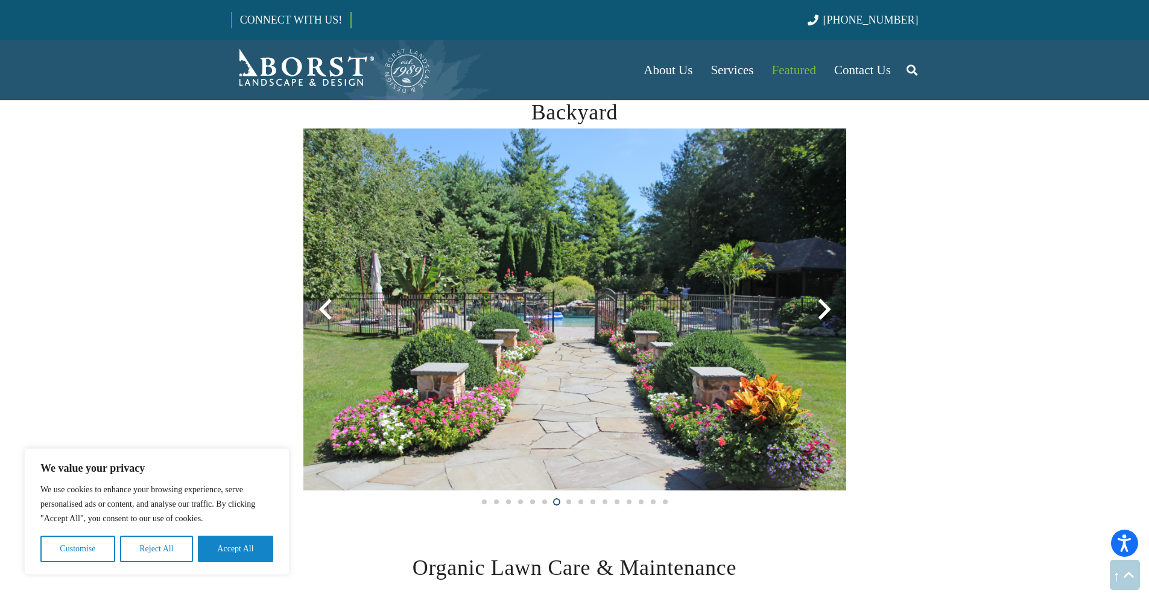
click at [828, 309] on div at bounding box center [824, 309] width 43 height 43
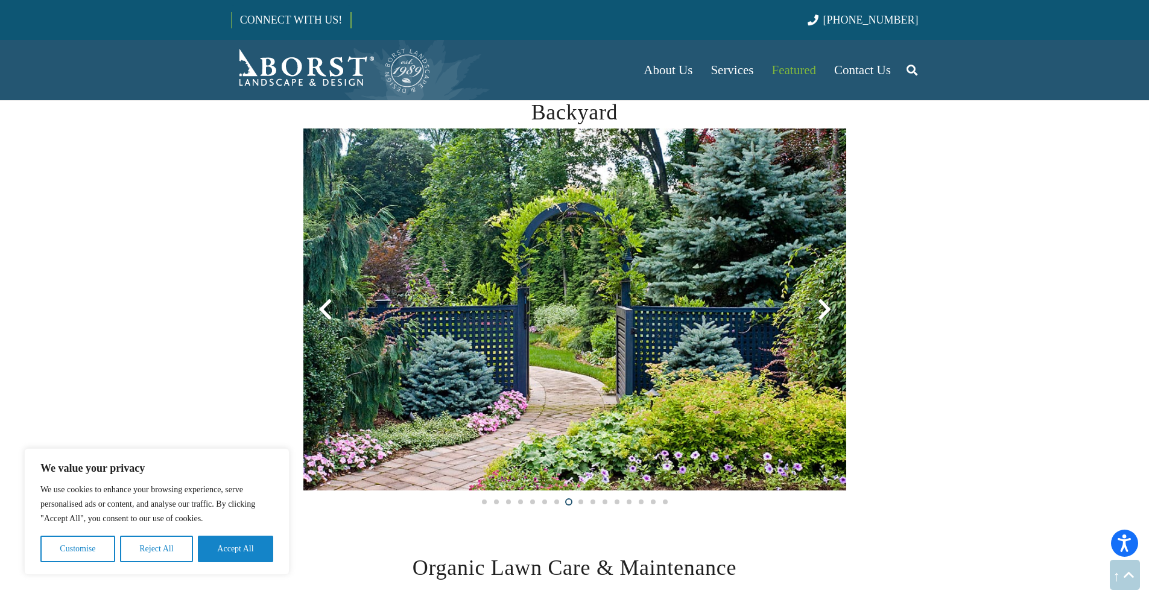
click at [828, 309] on div at bounding box center [824, 309] width 43 height 43
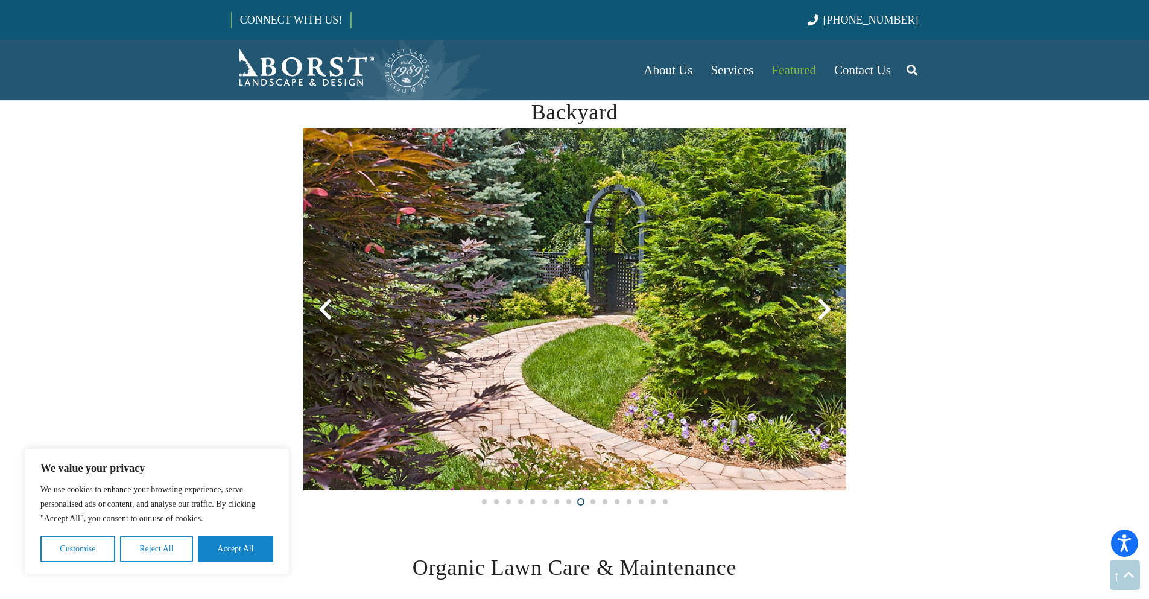
click at [826, 311] on div at bounding box center [824, 309] width 43 height 43
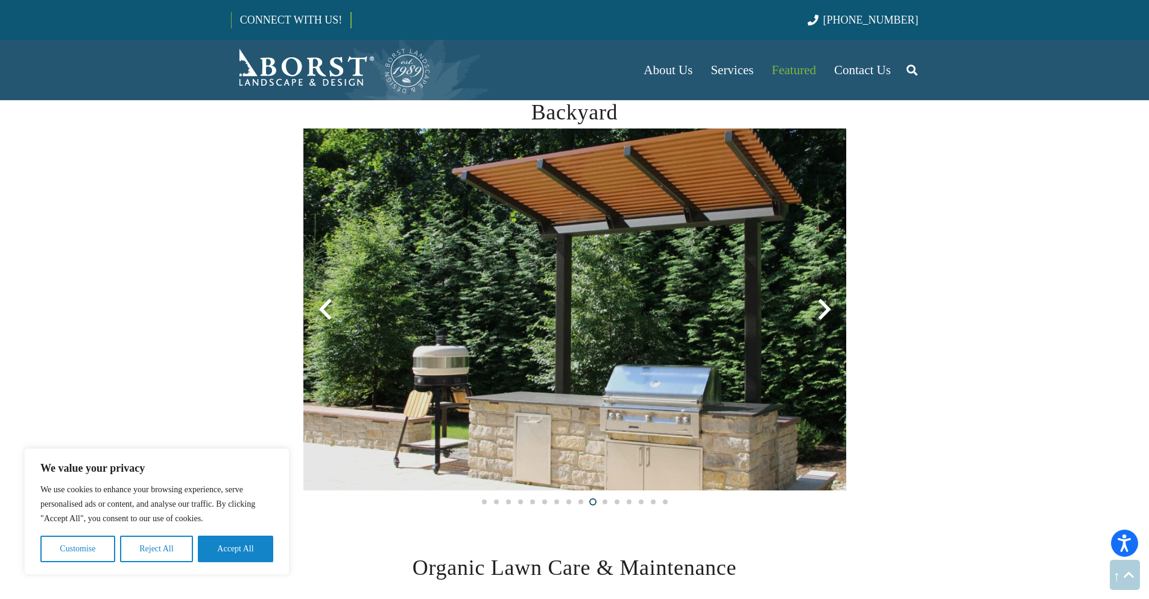
click at [826, 311] on div at bounding box center [824, 309] width 43 height 43
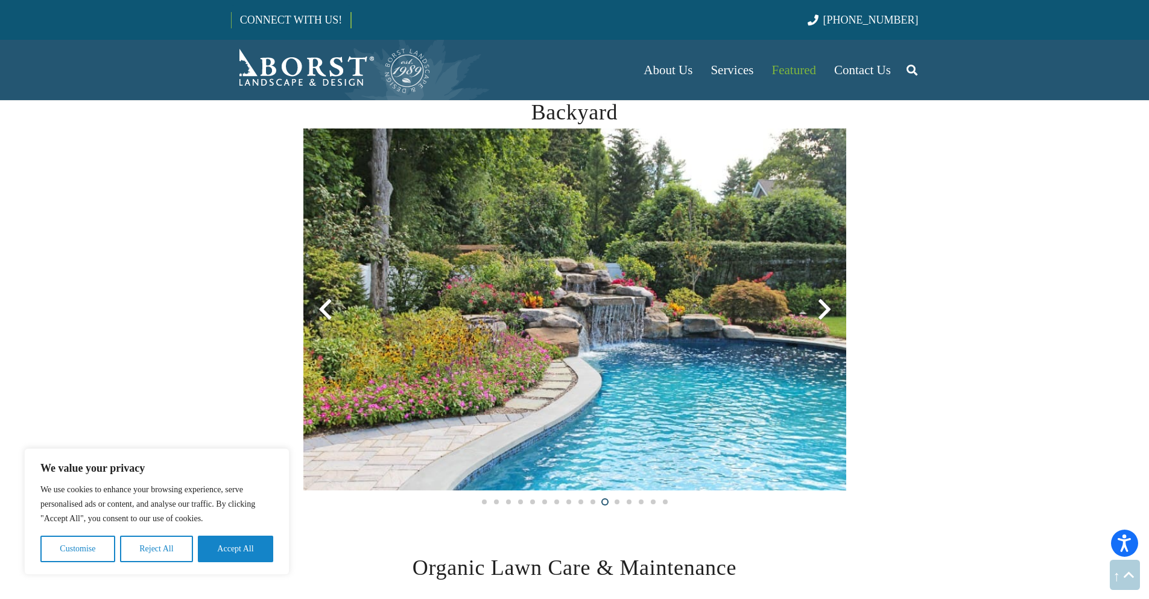
click at [826, 311] on div at bounding box center [824, 309] width 43 height 43
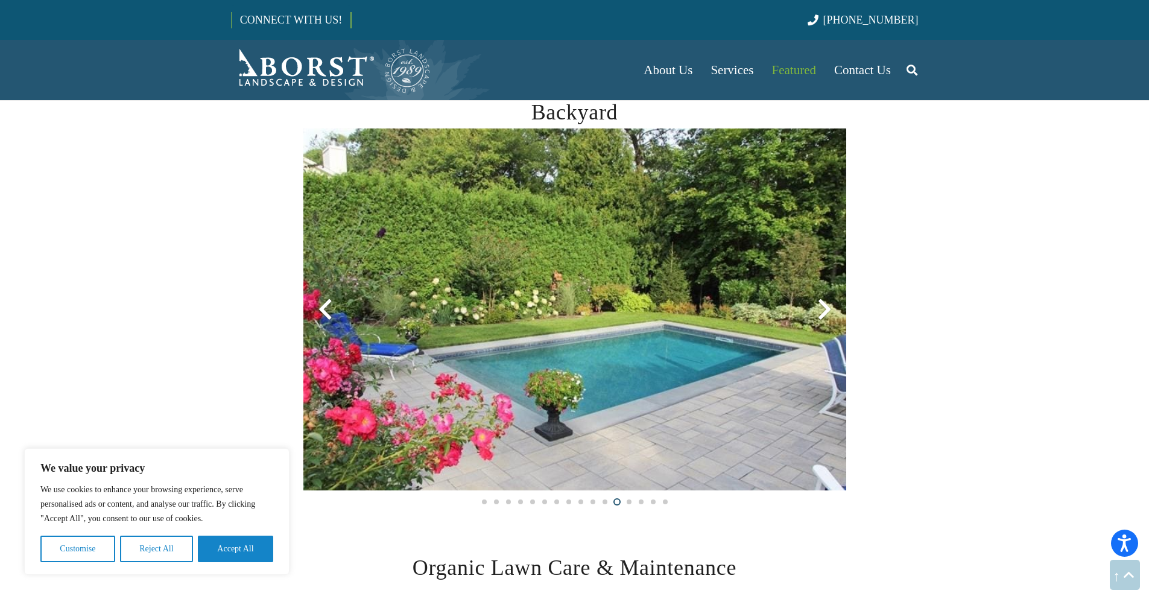
click at [826, 311] on div at bounding box center [824, 309] width 43 height 43
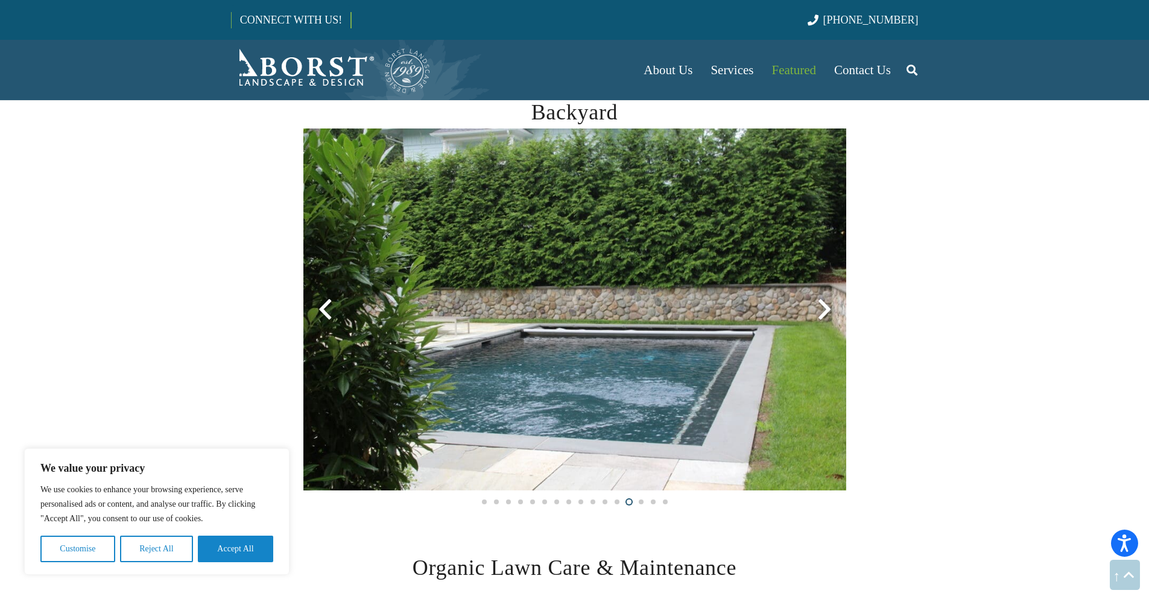
click at [826, 311] on div at bounding box center [824, 309] width 43 height 43
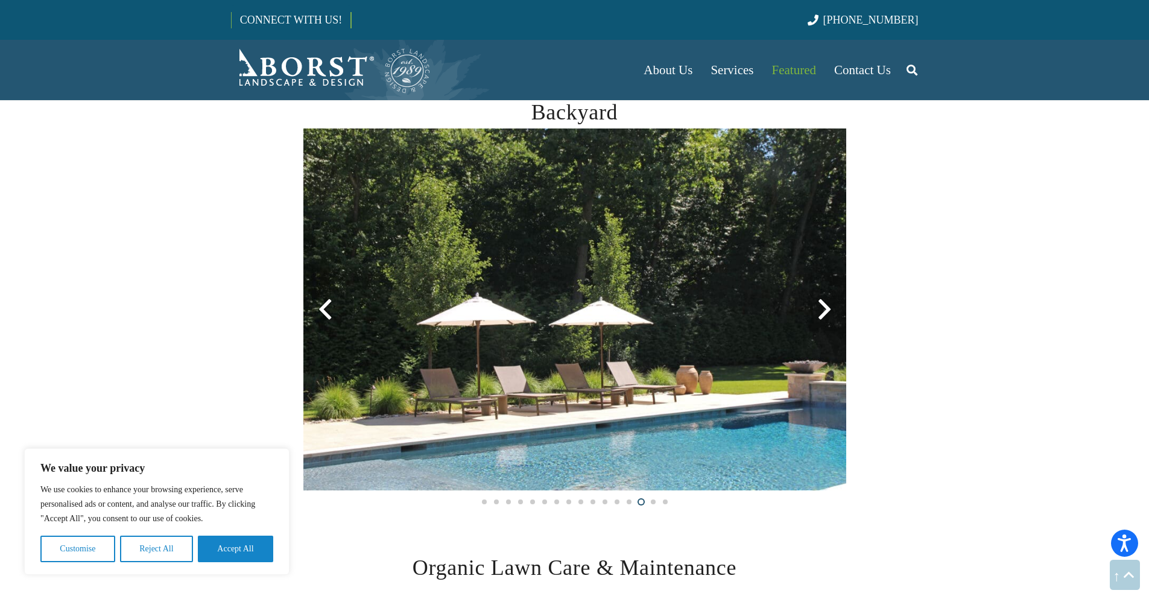
click at [825, 311] on div at bounding box center [824, 309] width 43 height 43
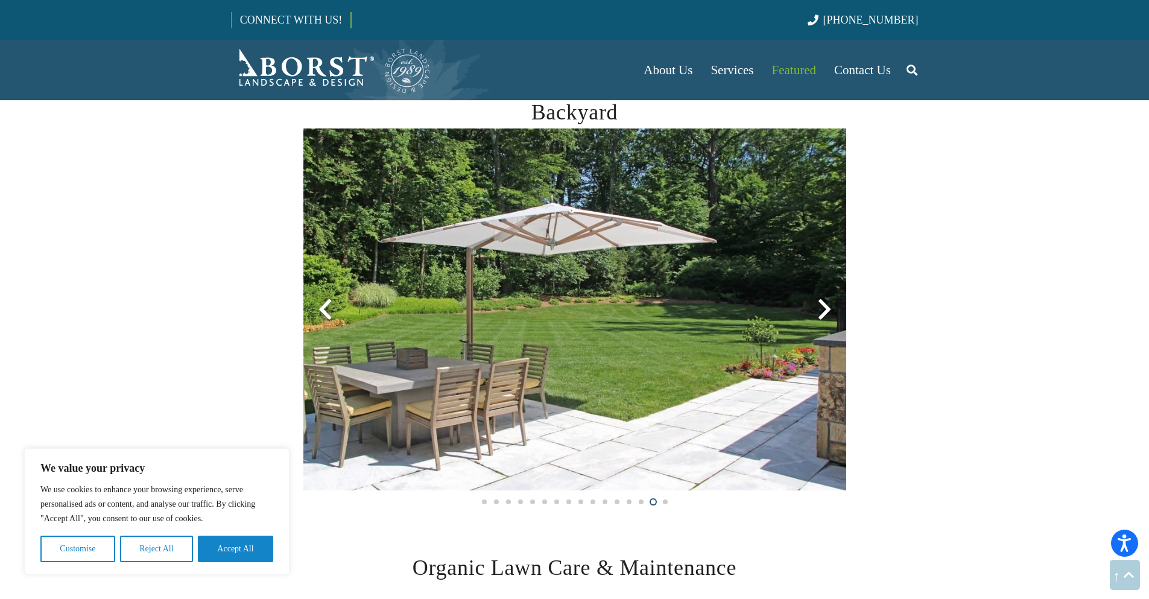
click at [825, 311] on div at bounding box center [824, 309] width 43 height 43
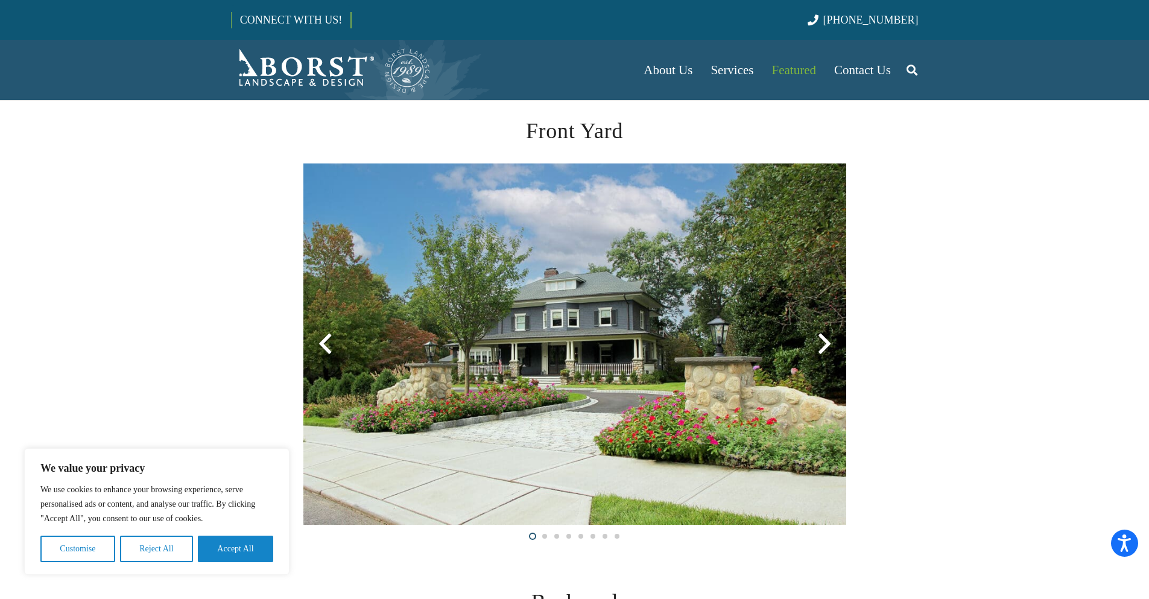
scroll to position [0, 0]
